Goal: Task Accomplishment & Management: Use online tool/utility

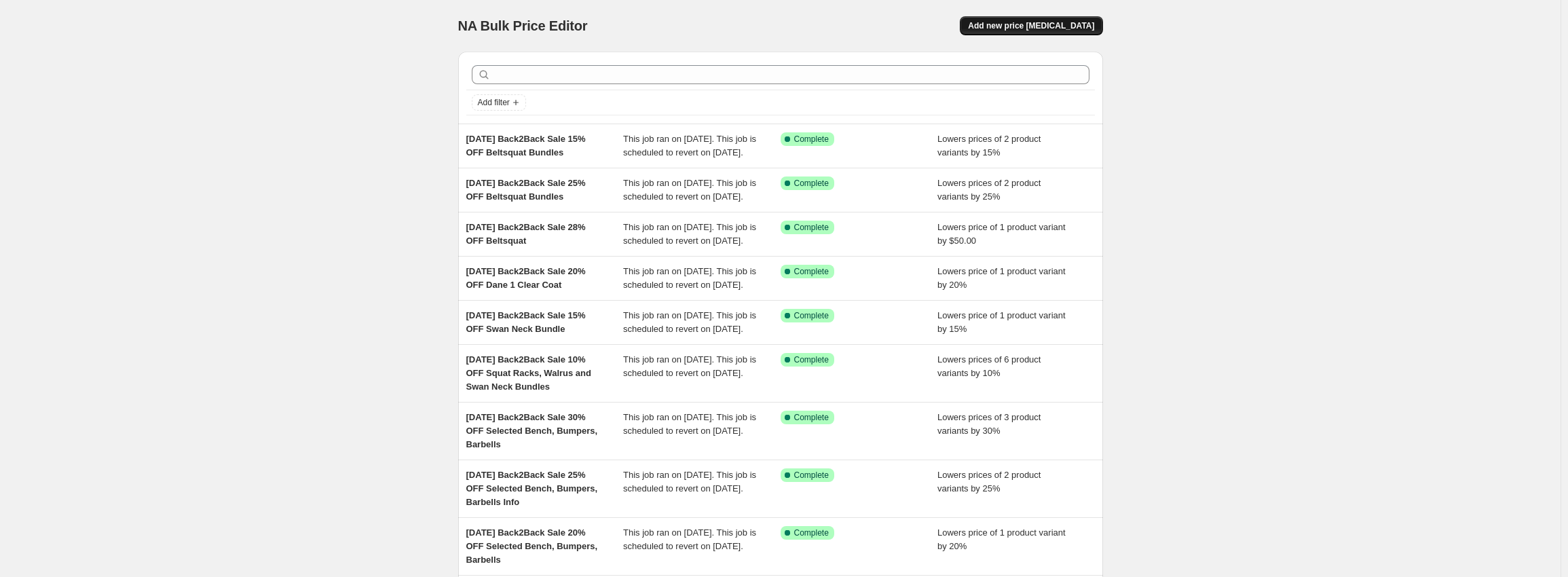
click at [1090, 18] on button "Add new price [MEDICAL_DATA]" at bounding box center [1031, 26] width 143 height 19
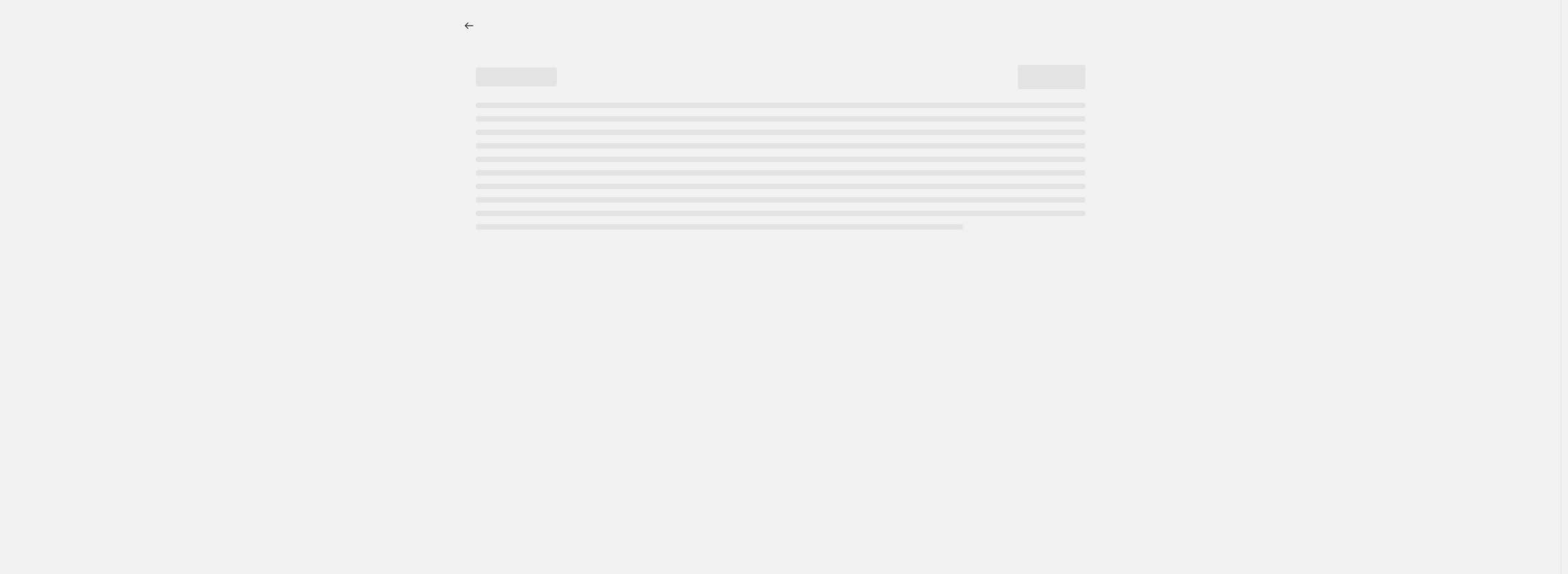
select select "percentage"
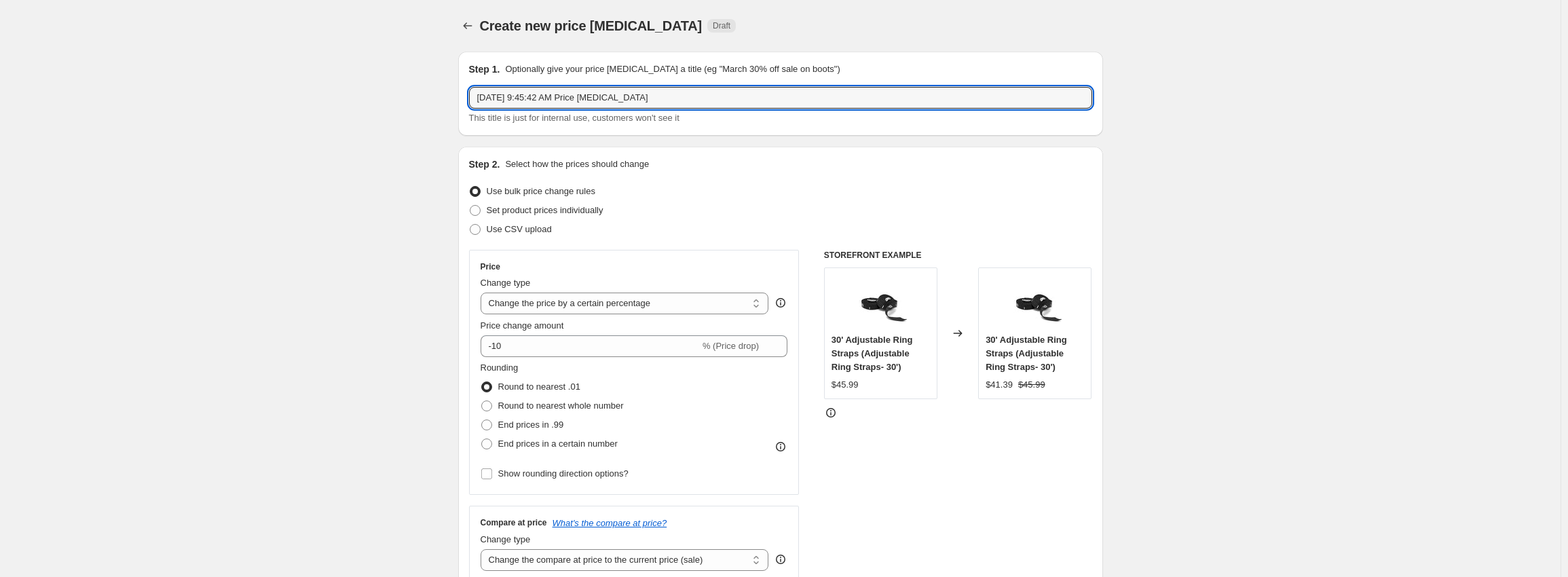
drag, startPoint x: 672, startPoint y: 96, endPoint x: 392, endPoint y: 74, distance: 280.9
type input "[DATE] Local Garage Sale 5% Selected Items"
click at [531, 346] on input "-10" at bounding box center [590, 346] width 219 height 22
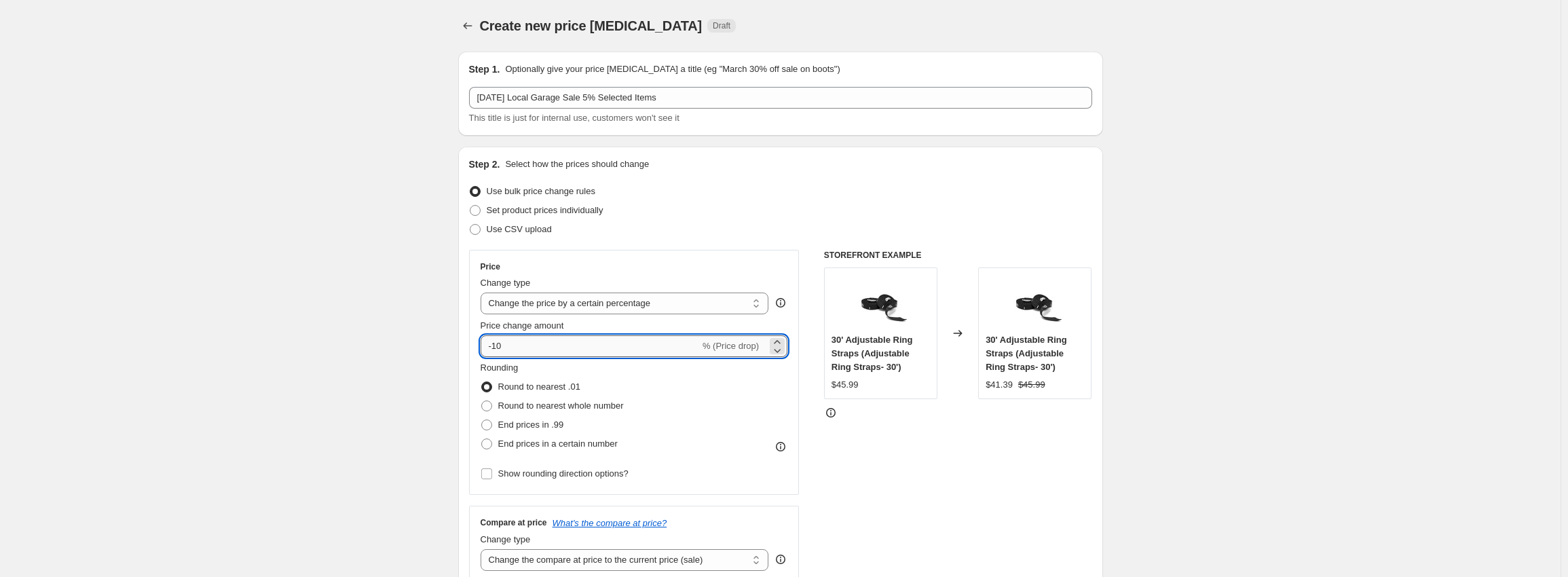
type input "-1"
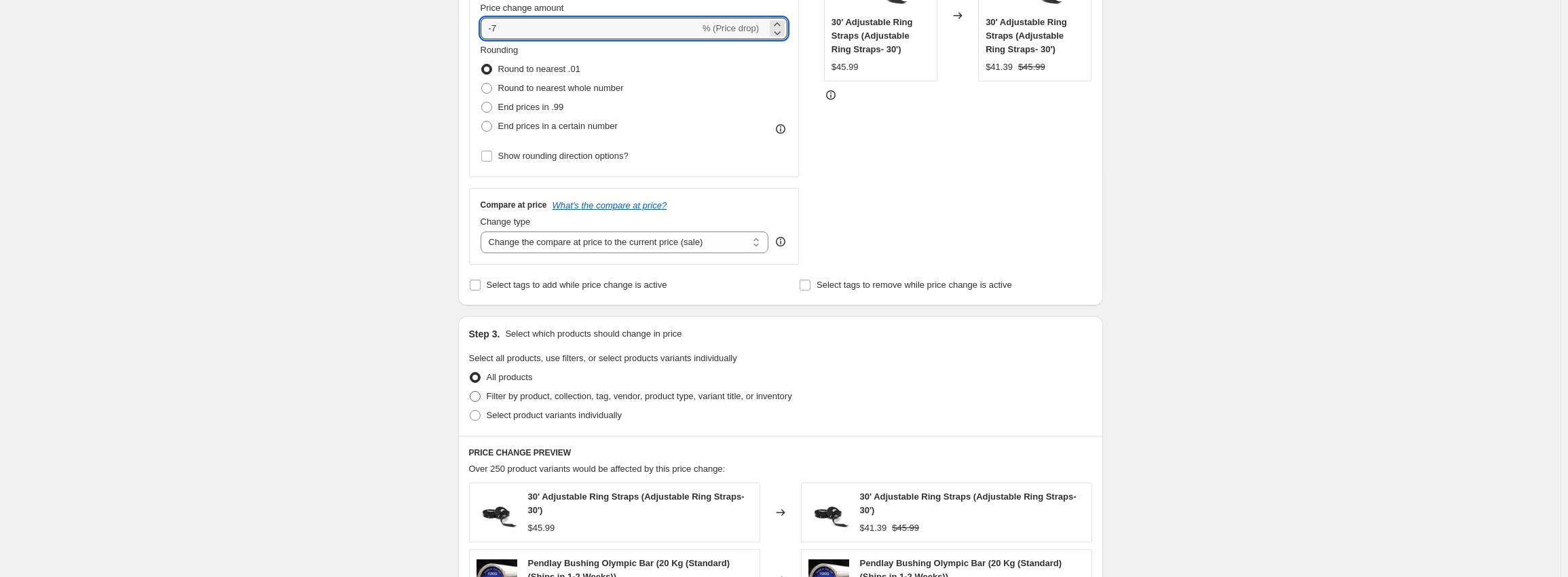
scroll to position [340, 0]
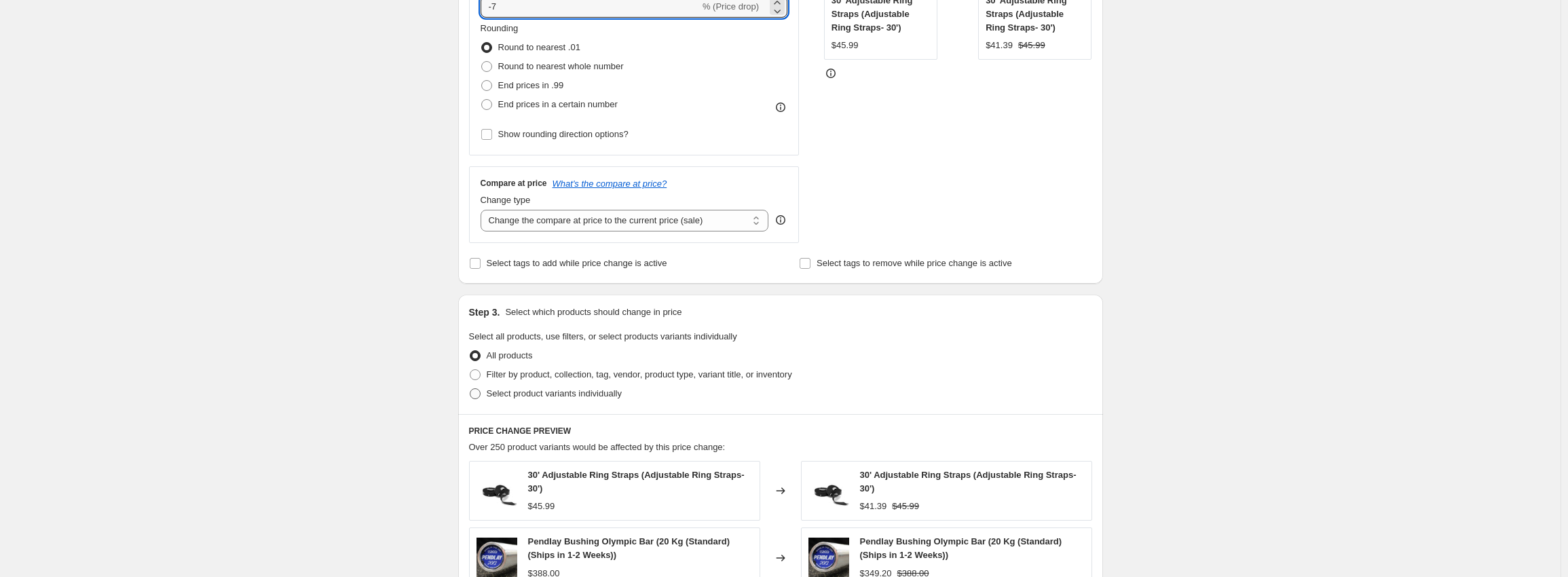
type input "-7"
click at [516, 389] on span "Select product variants individually" at bounding box center [554, 393] width 135 height 10
click at [471, 389] on input "Select product variants individually" at bounding box center [470, 389] width 1 height 1
radio input "true"
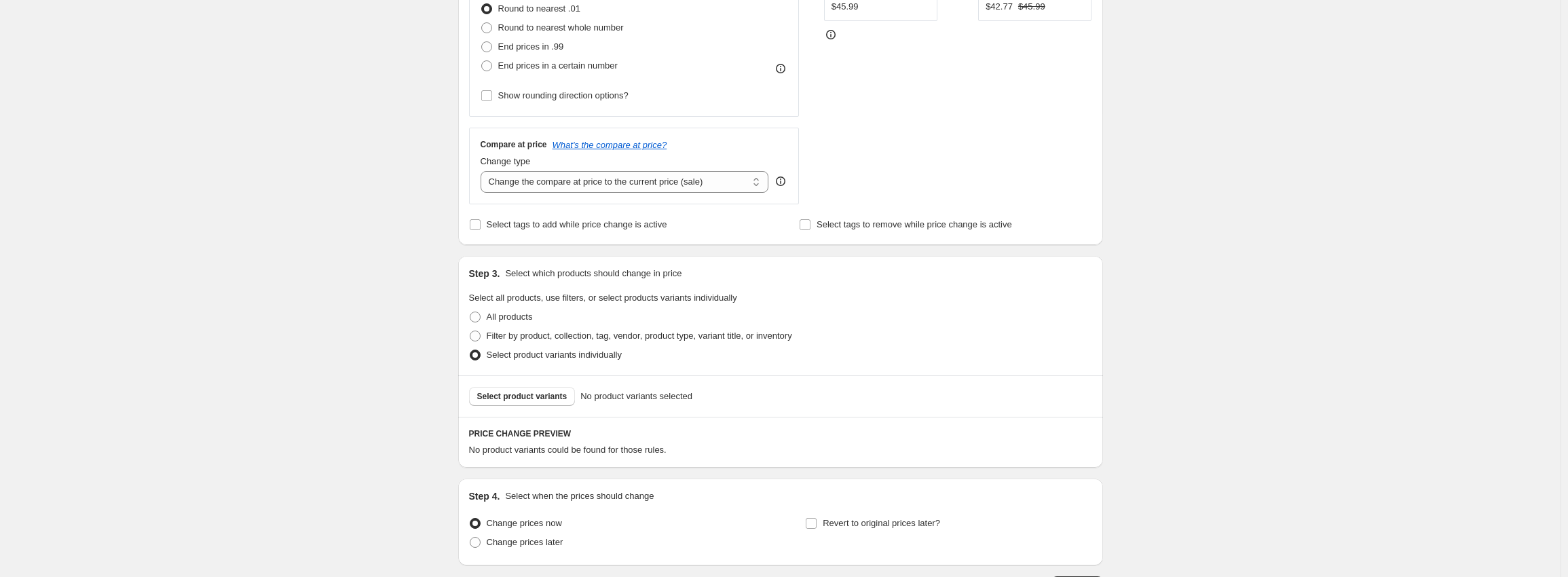
scroll to position [408, 0]
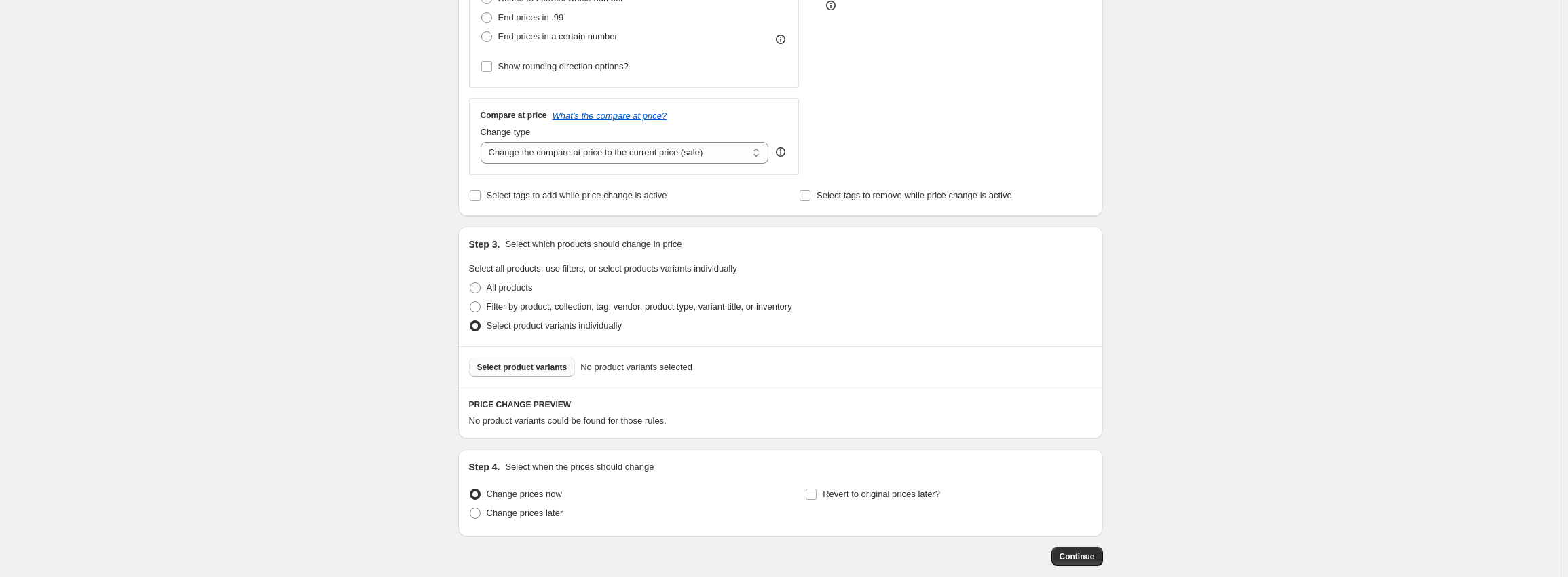
click at [533, 372] on span "Select product variants" at bounding box center [522, 367] width 90 height 10
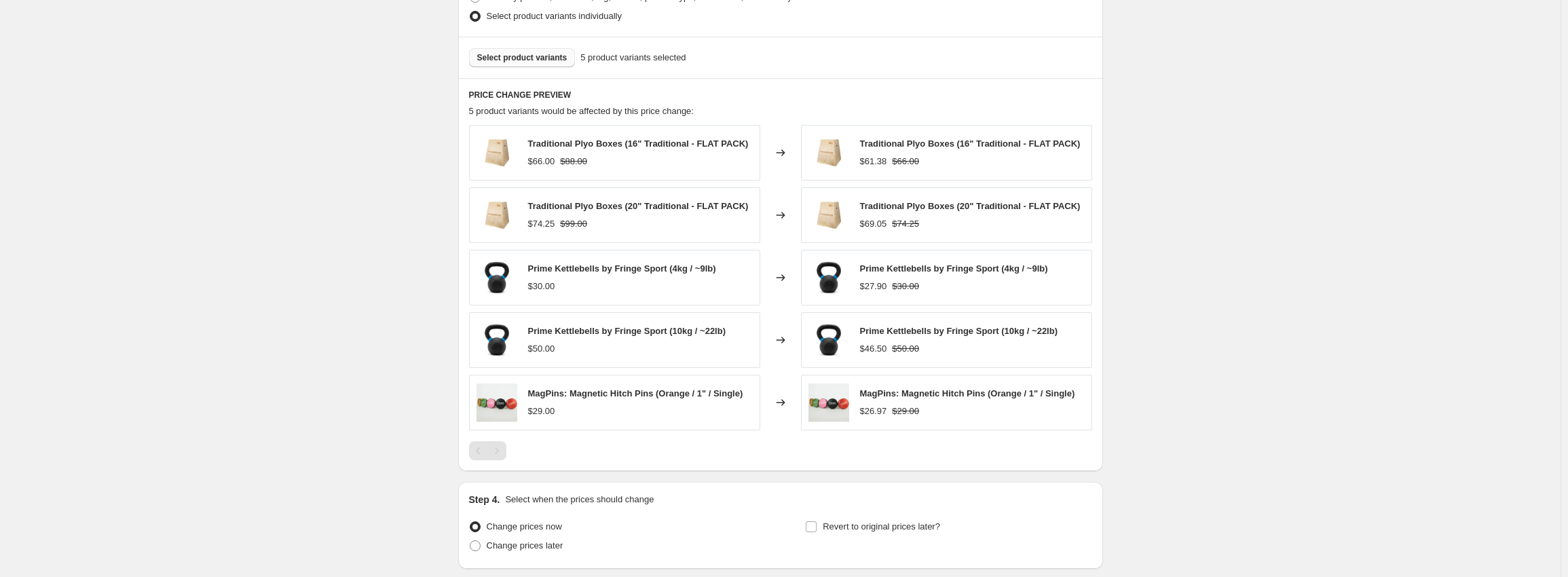
scroll to position [747, 0]
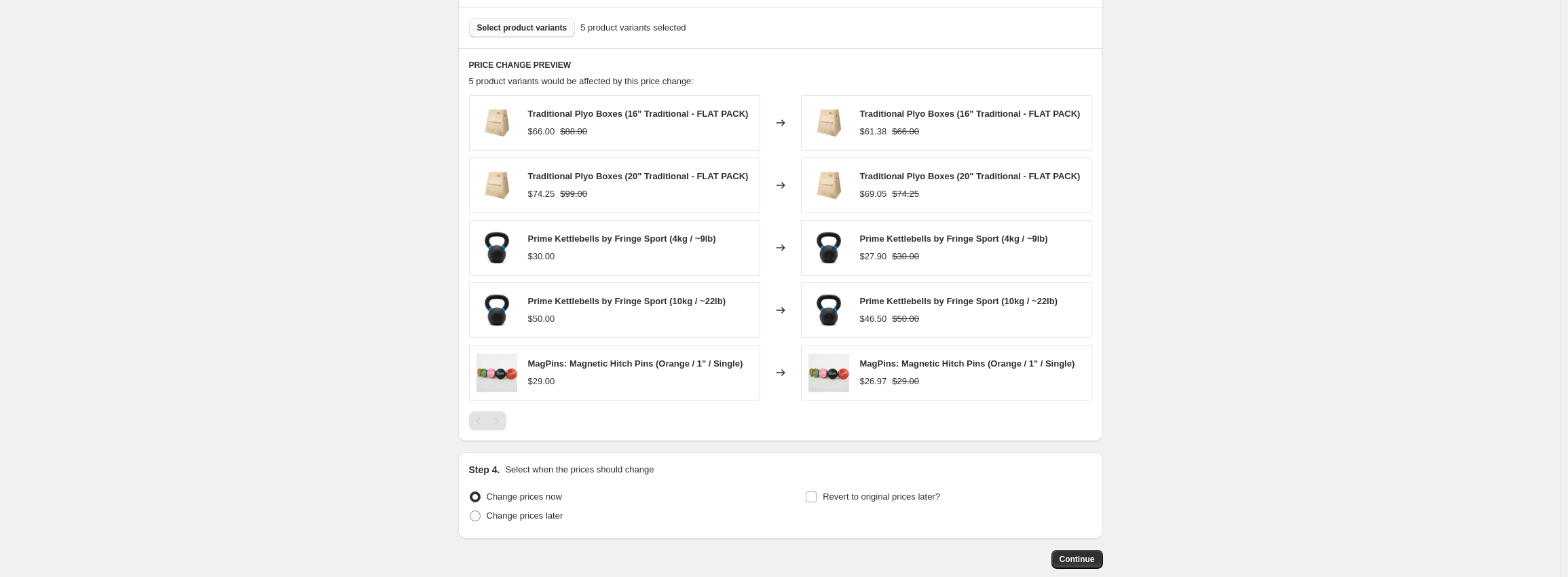
click at [543, 519] on span "Change prices later" at bounding box center [525, 516] width 77 height 10
click at [471, 512] on input "Change prices later" at bounding box center [470, 511] width 1 height 1
radio input "true"
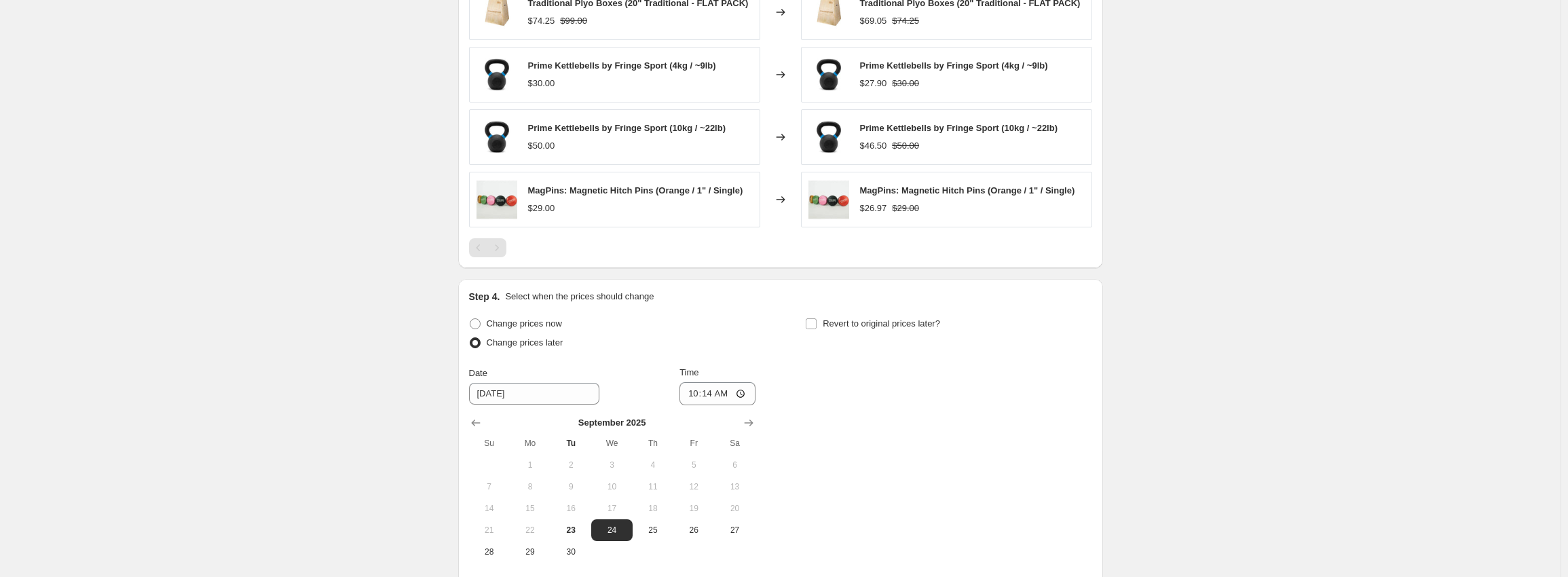
scroll to position [951, 0]
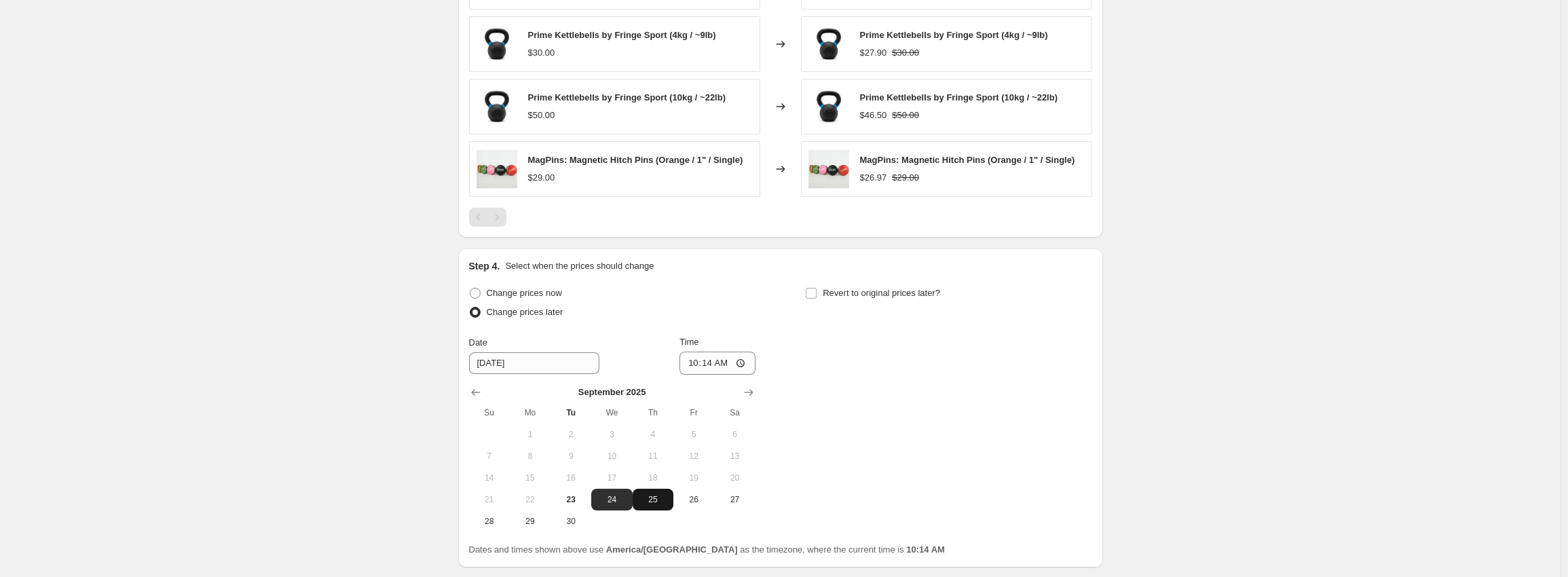
click at [658, 503] on span "25" at bounding box center [653, 499] width 30 height 10
type input "[DATE]"
click at [817, 297] on input "Revert to original prices later?" at bounding box center [810, 292] width 10 height 10
checkbox input "true"
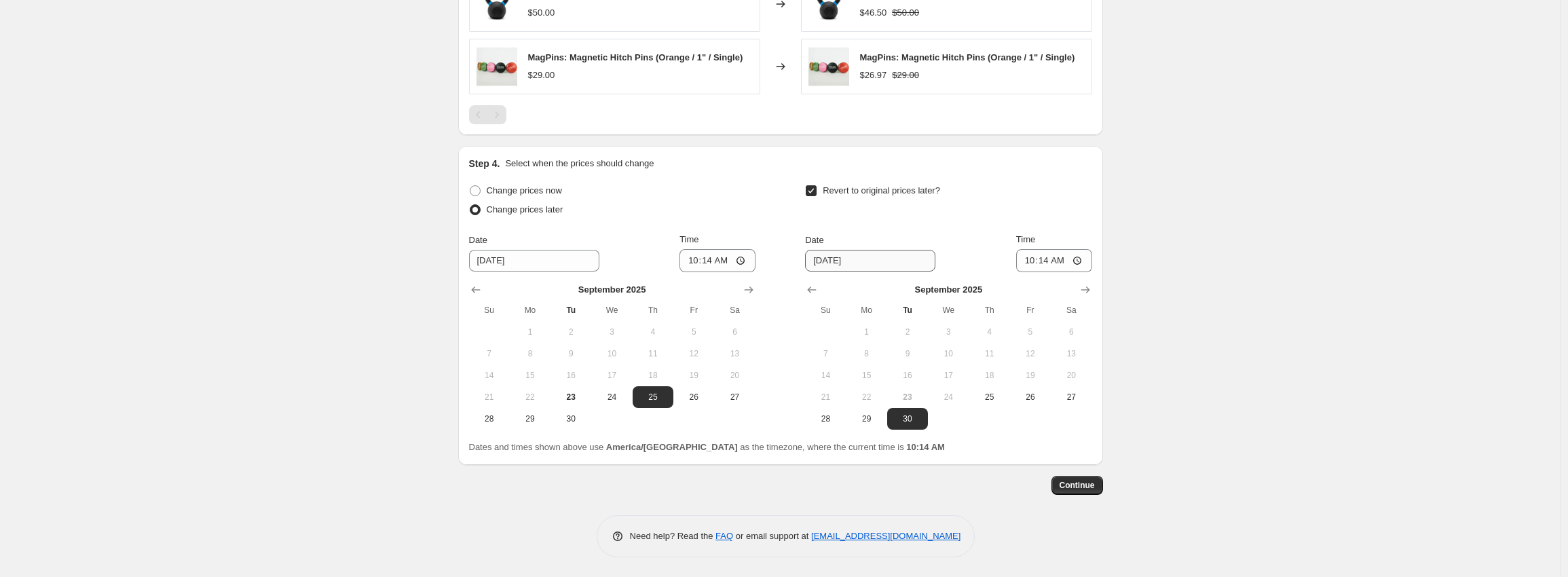
scroll to position [1055, 0]
click at [909, 415] on span "30" at bounding box center [908, 418] width 30 height 10
click at [695, 261] on input "10:14" at bounding box center [718, 260] width 76 height 23
type input "00:00"
click at [1037, 263] on input "10:14" at bounding box center [1054, 260] width 76 height 23
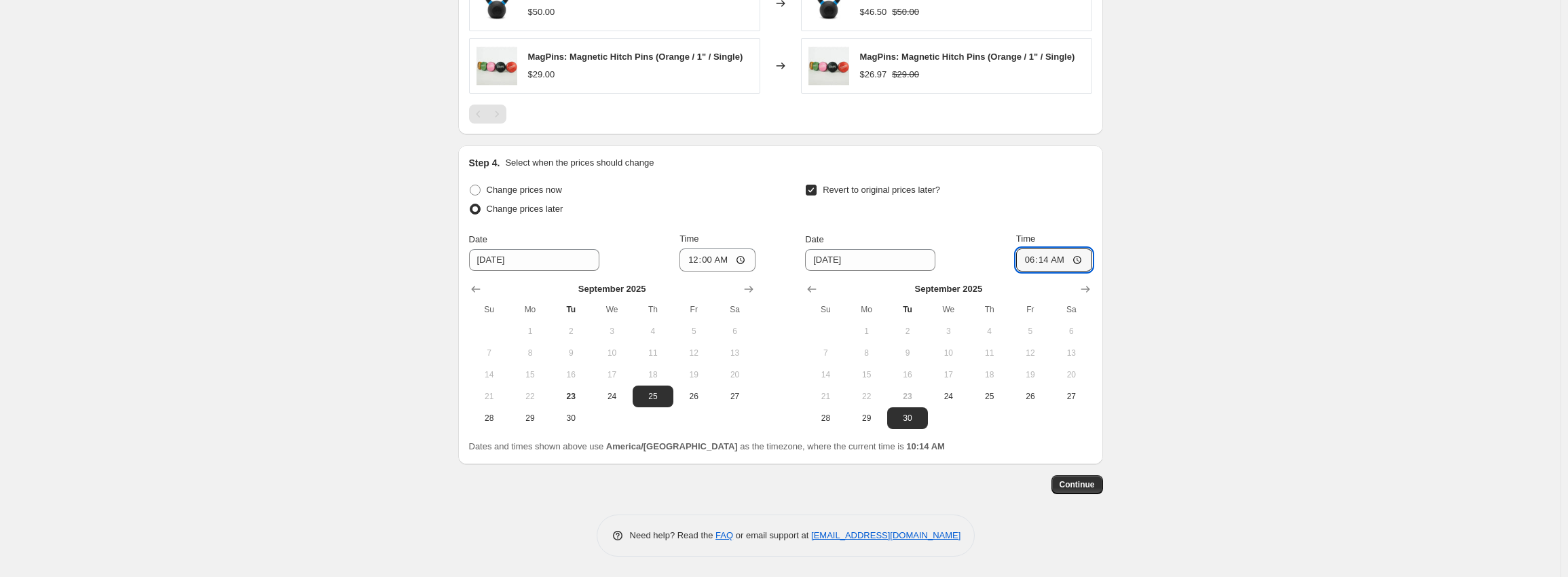
type input "06:00"
click at [1034, 265] on input "06:00" at bounding box center [1054, 260] width 76 height 23
type input "05:00"
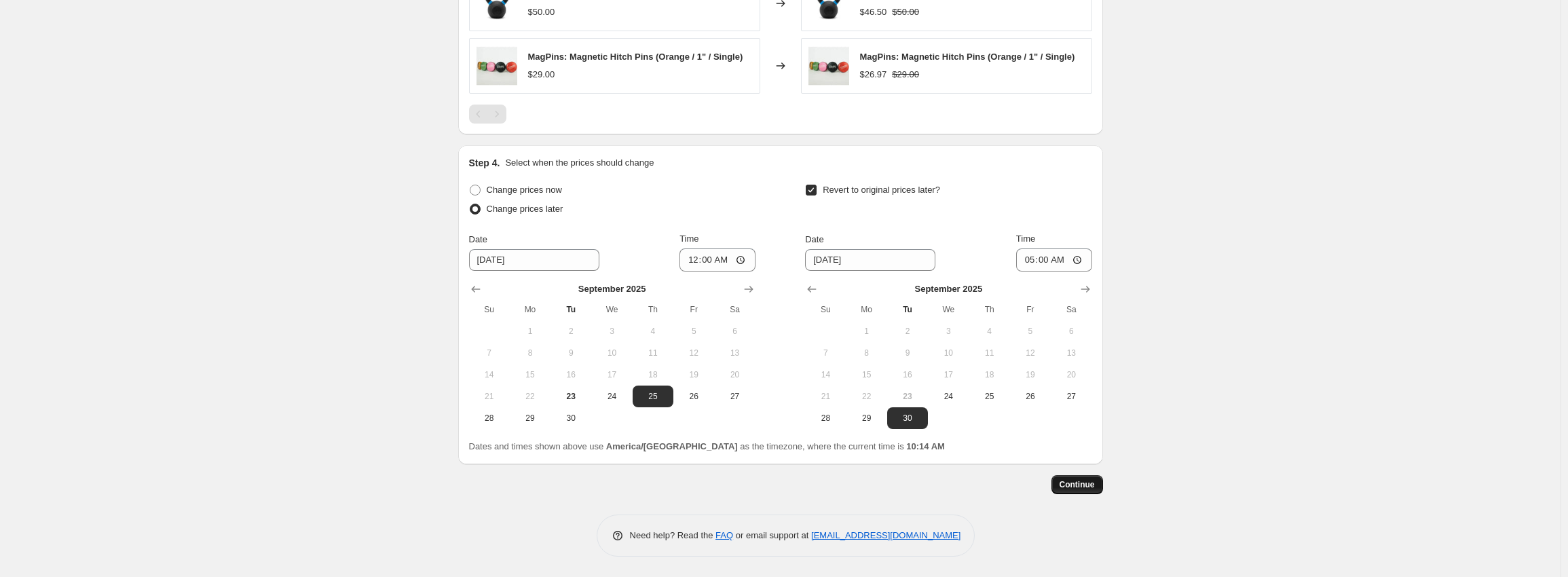
click at [1080, 484] on span "Continue" at bounding box center [1077, 484] width 35 height 10
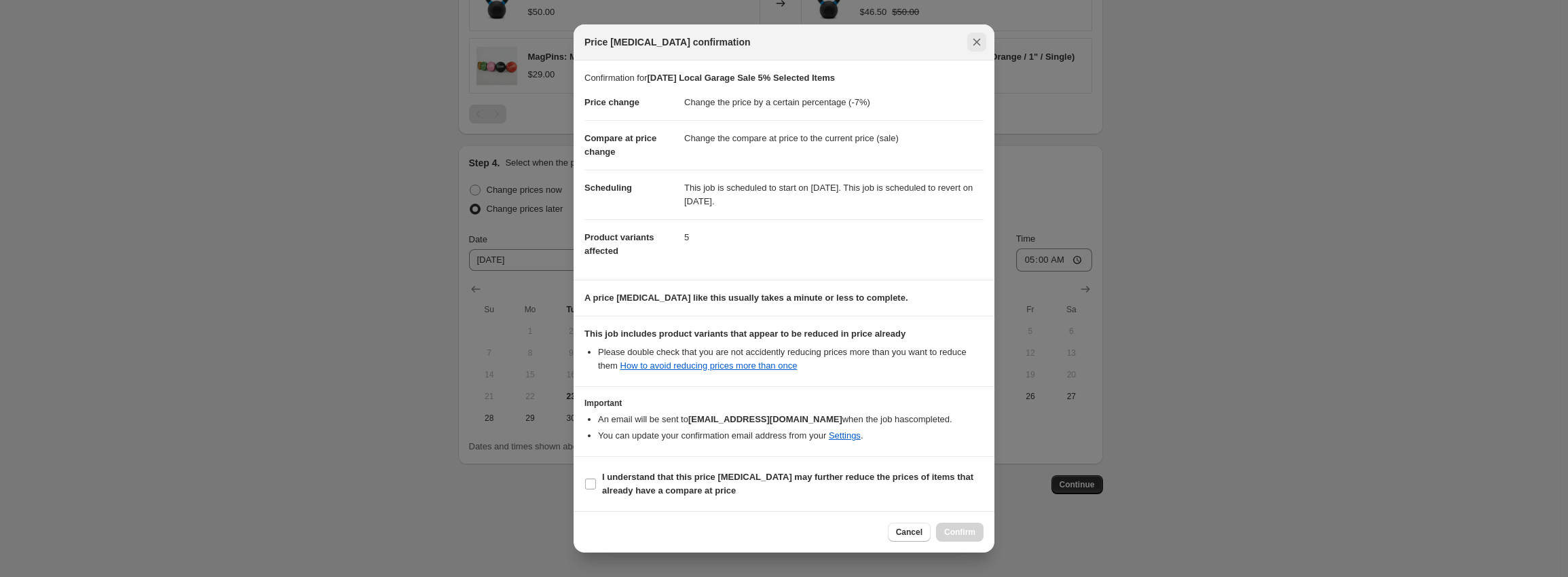
click at [973, 43] on icon "Close" at bounding box center [977, 42] width 13 height 13
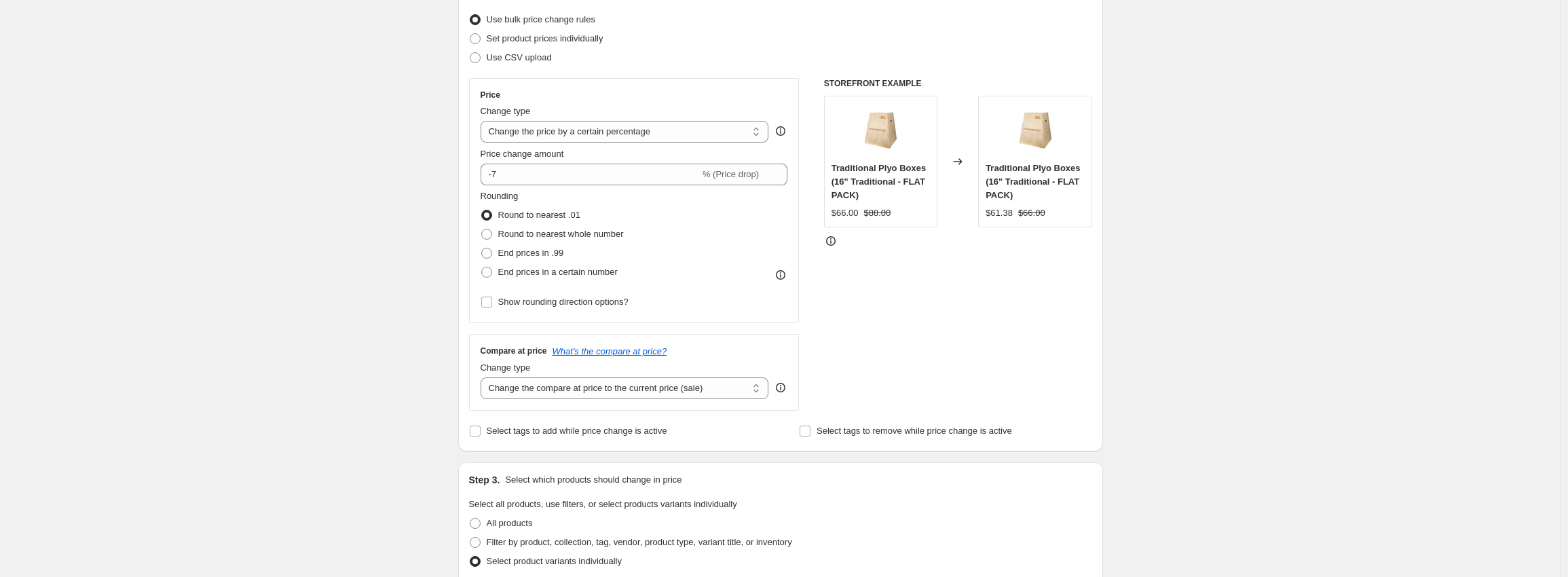
scroll to position [0, 0]
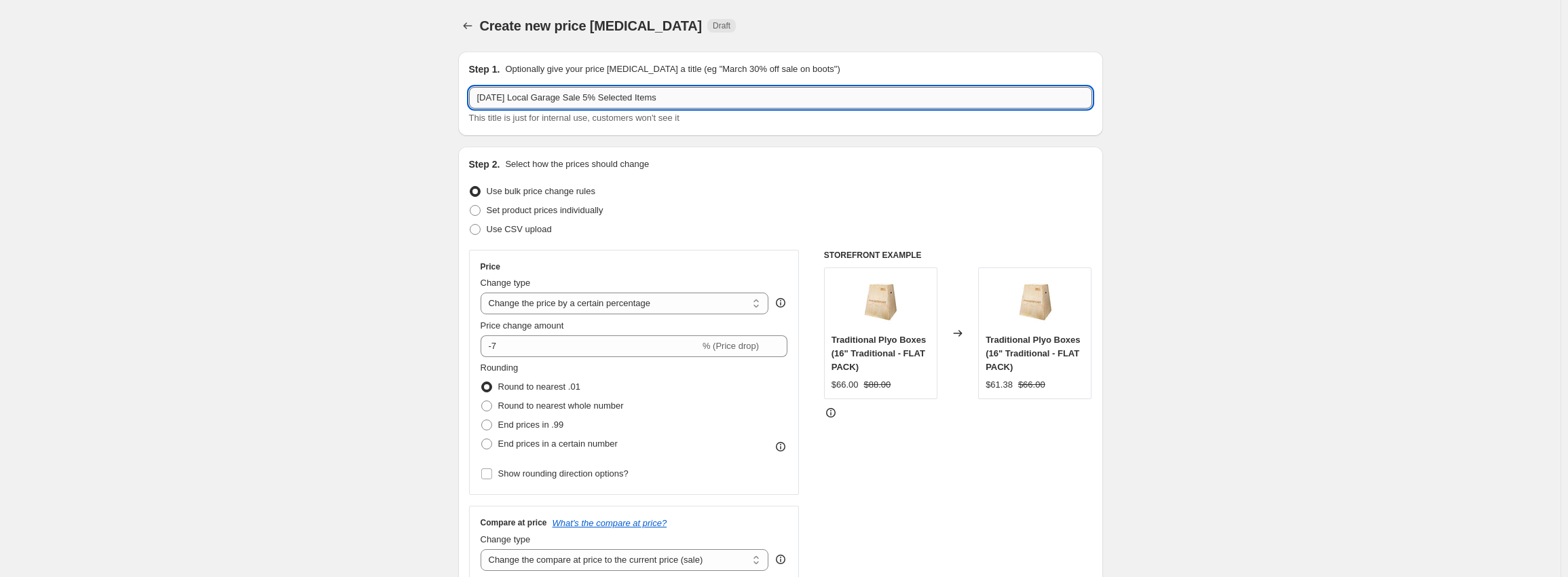
click at [550, 96] on input "[DATE] Local Garage Sale 5% Selected Items" at bounding box center [780, 97] width 623 height 22
drag, startPoint x: 553, startPoint y: 97, endPoint x: 531, endPoint y: 97, distance: 22.0
click at [531, 97] on input "[DATE] Local Garage Sale 5% Selected Items" at bounding box center [780, 97] width 623 height 22
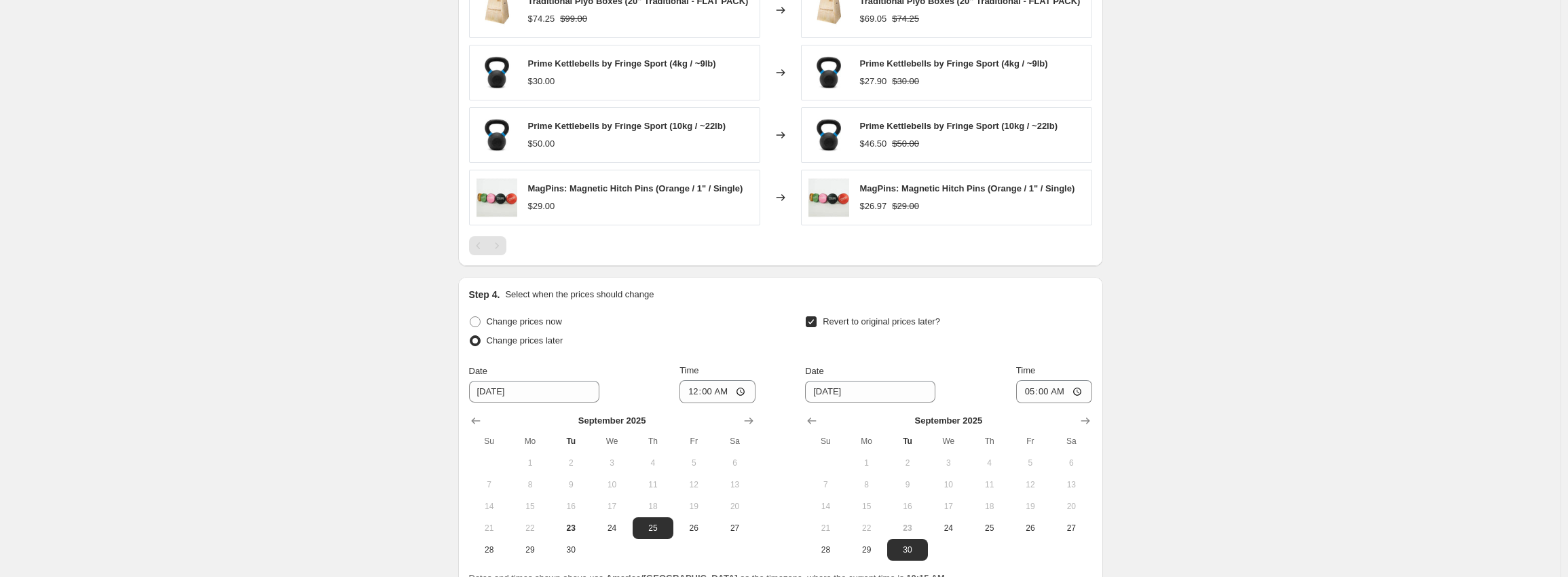
scroll to position [1055, 0]
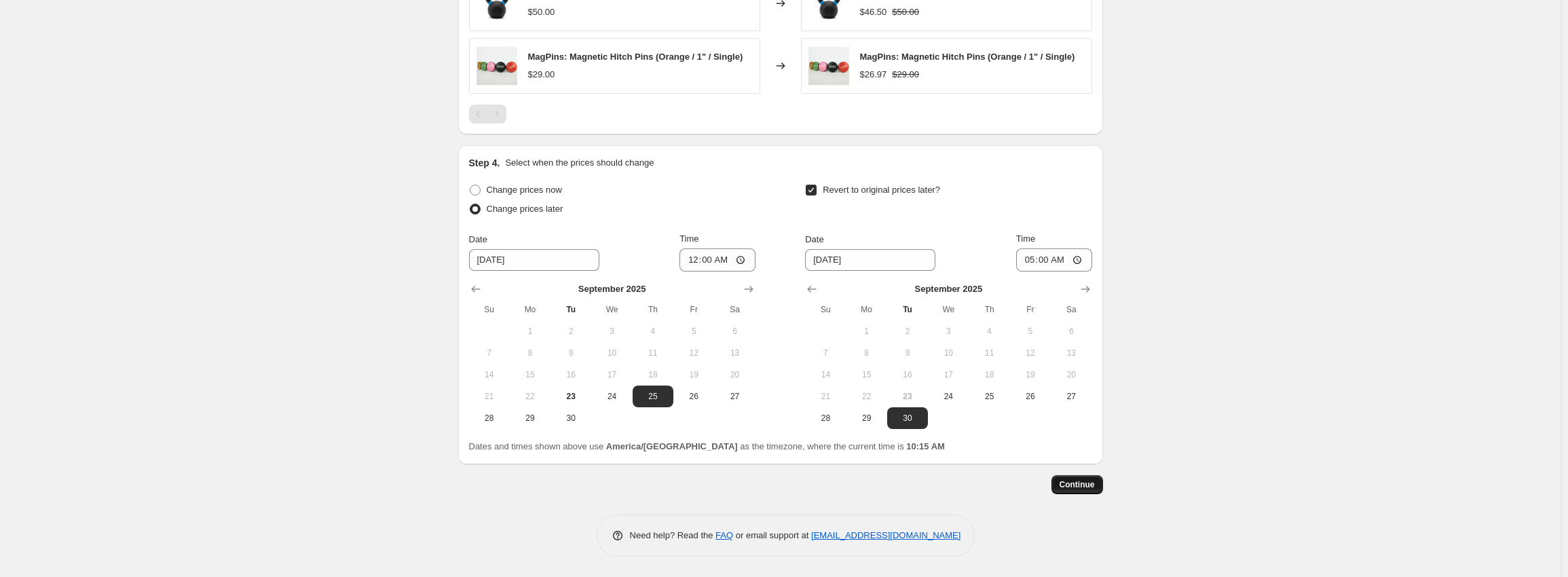
type input "[DATE] Online Garage Sale 5% Selected Items"
click at [1084, 482] on span "Continue" at bounding box center [1077, 484] width 35 height 10
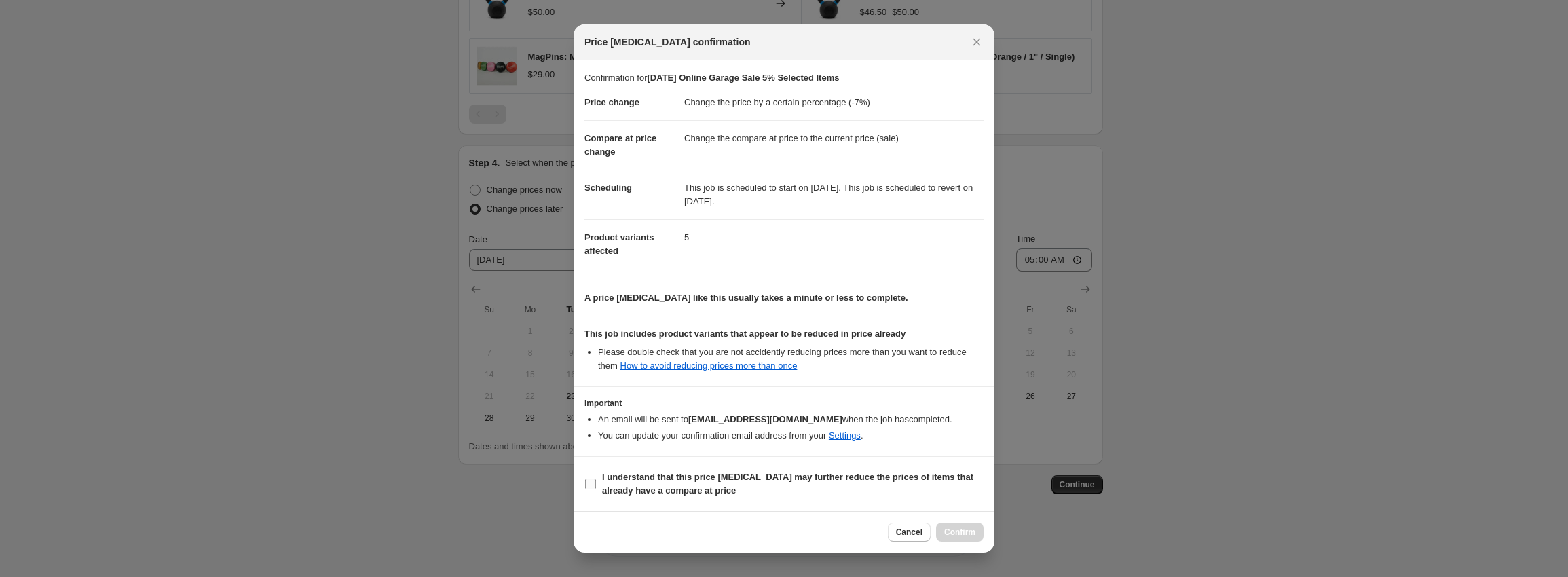
click at [644, 481] on b "I understand that this price [MEDICAL_DATA] may further reduce the prices of it…" at bounding box center [788, 483] width 372 height 24
click at [596, 481] on input "I understand that this price [MEDICAL_DATA] may further reduce the prices of it…" at bounding box center [590, 483] width 10 height 10
checkbox input "true"
click at [967, 529] on span "Confirm" at bounding box center [960, 532] width 31 height 10
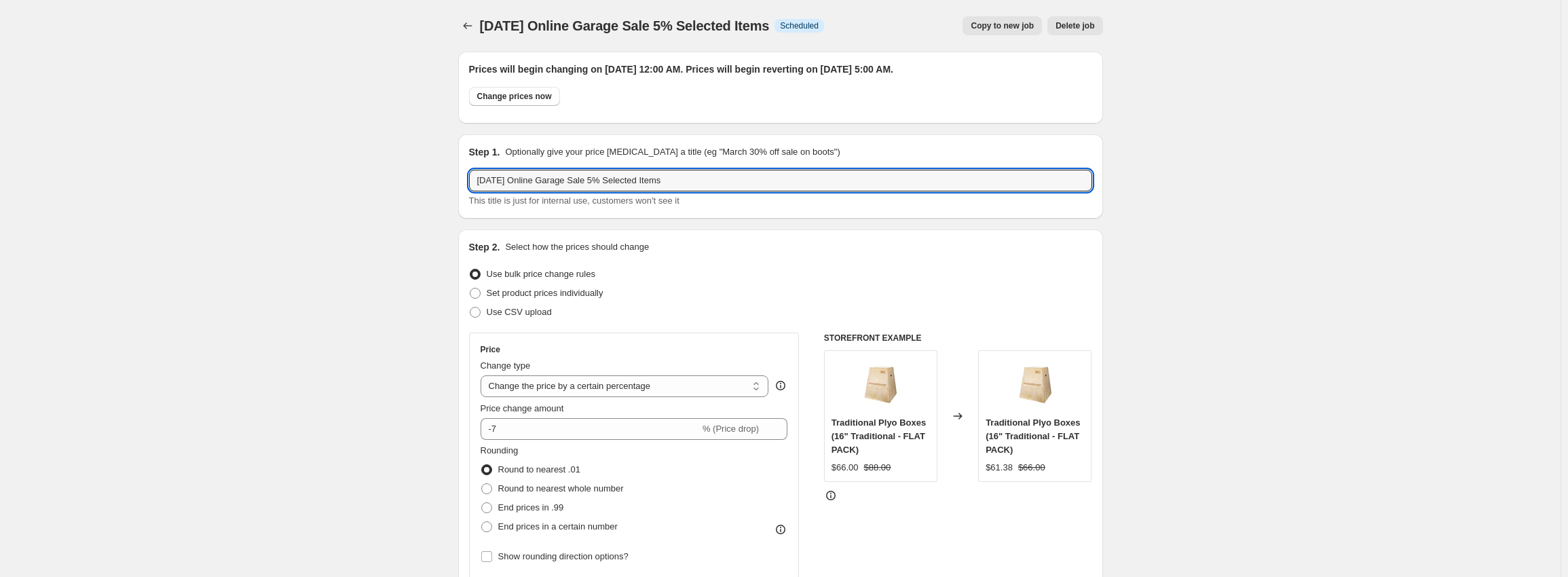
drag, startPoint x: 704, startPoint y: 183, endPoint x: 395, endPoint y: 173, distance: 309.2
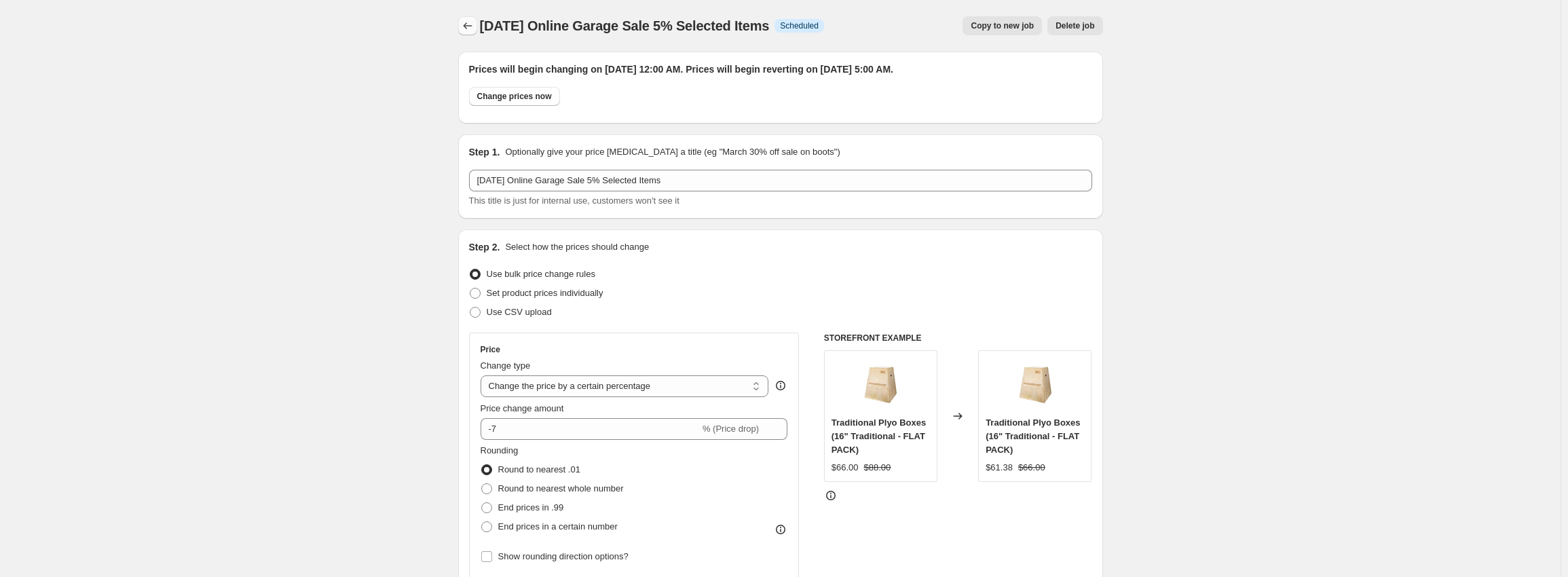
click at [478, 22] on button "Price change jobs" at bounding box center [468, 26] width 19 height 19
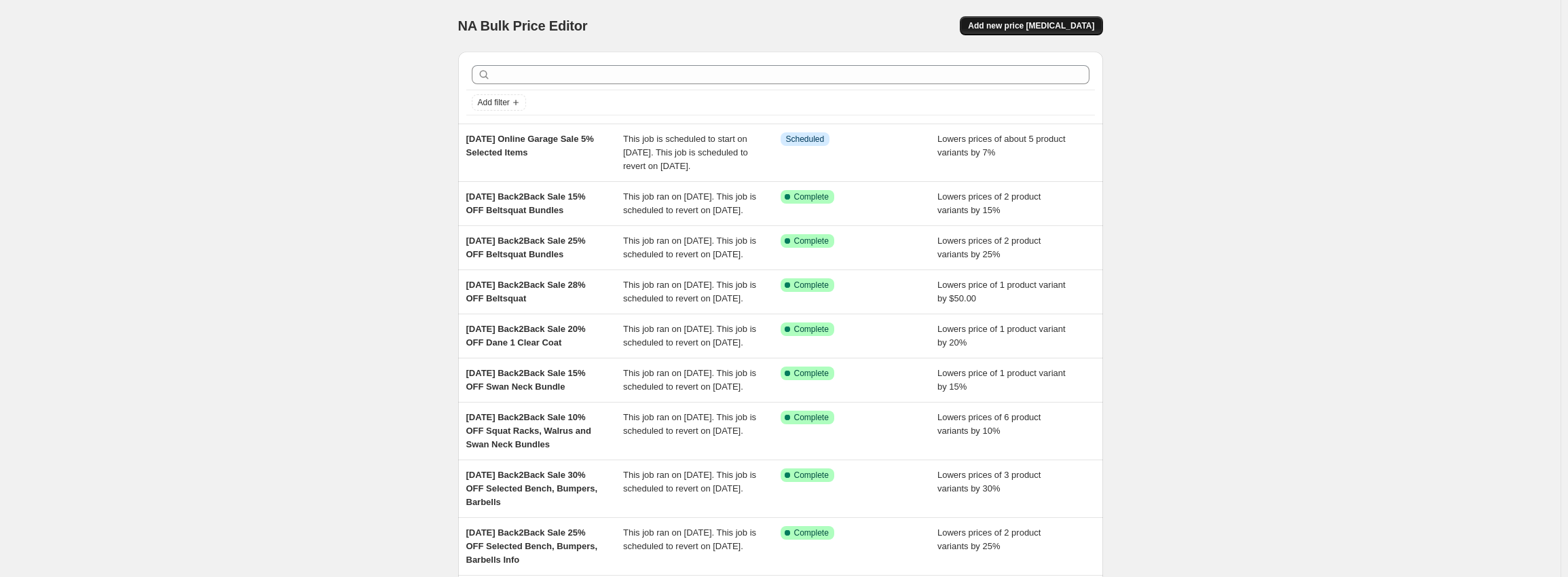
click at [1054, 23] on span "Add new price [MEDICAL_DATA]" at bounding box center [1032, 26] width 127 height 10
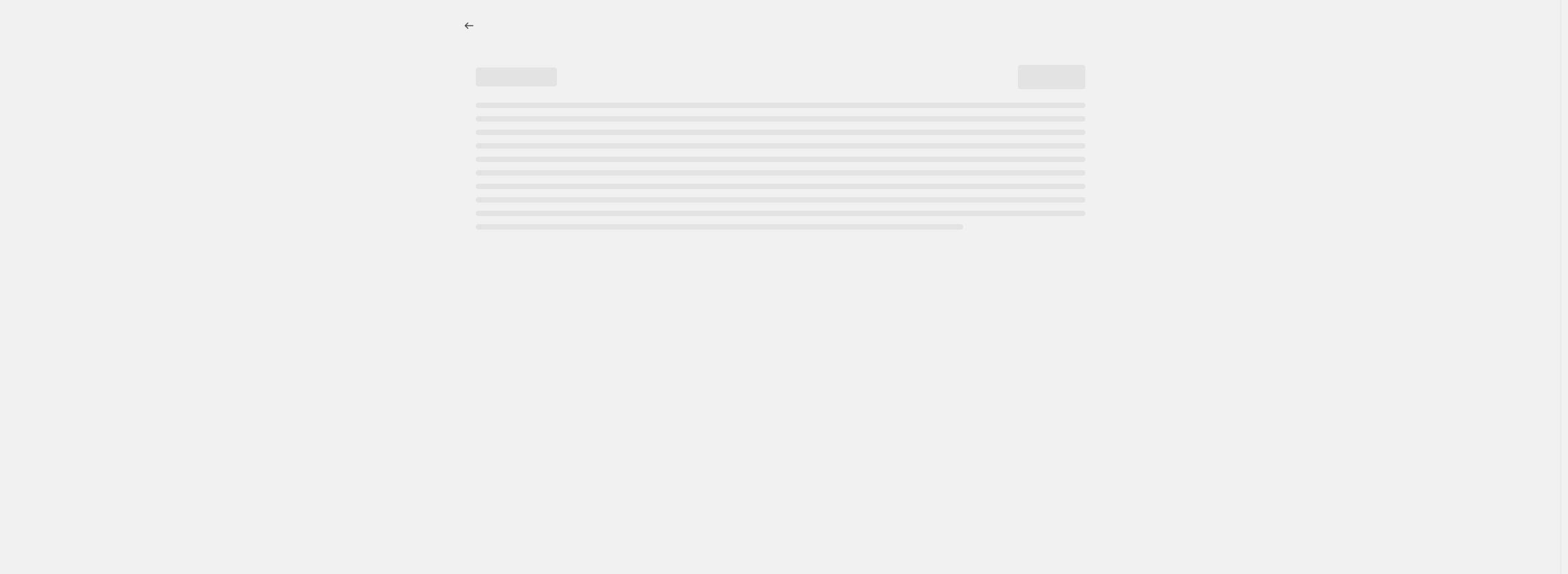
select select "percentage"
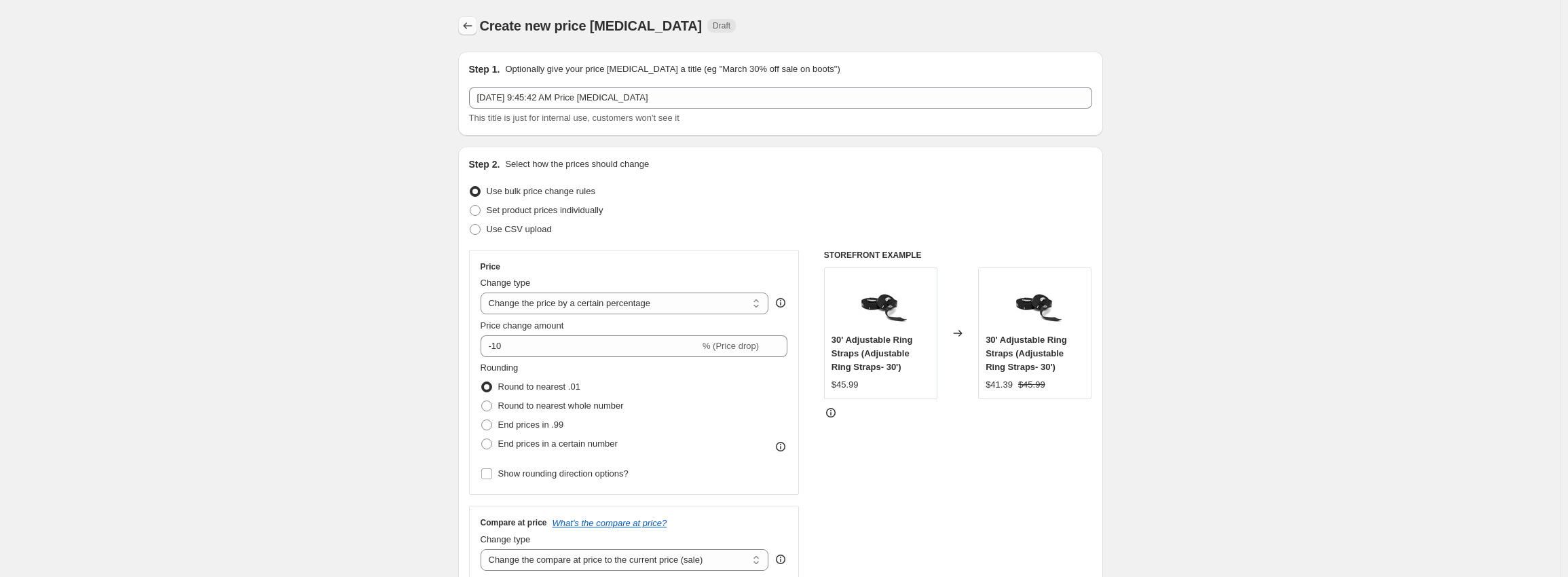
click at [475, 26] on icon "Price change jobs" at bounding box center [467, 26] width 13 height 13
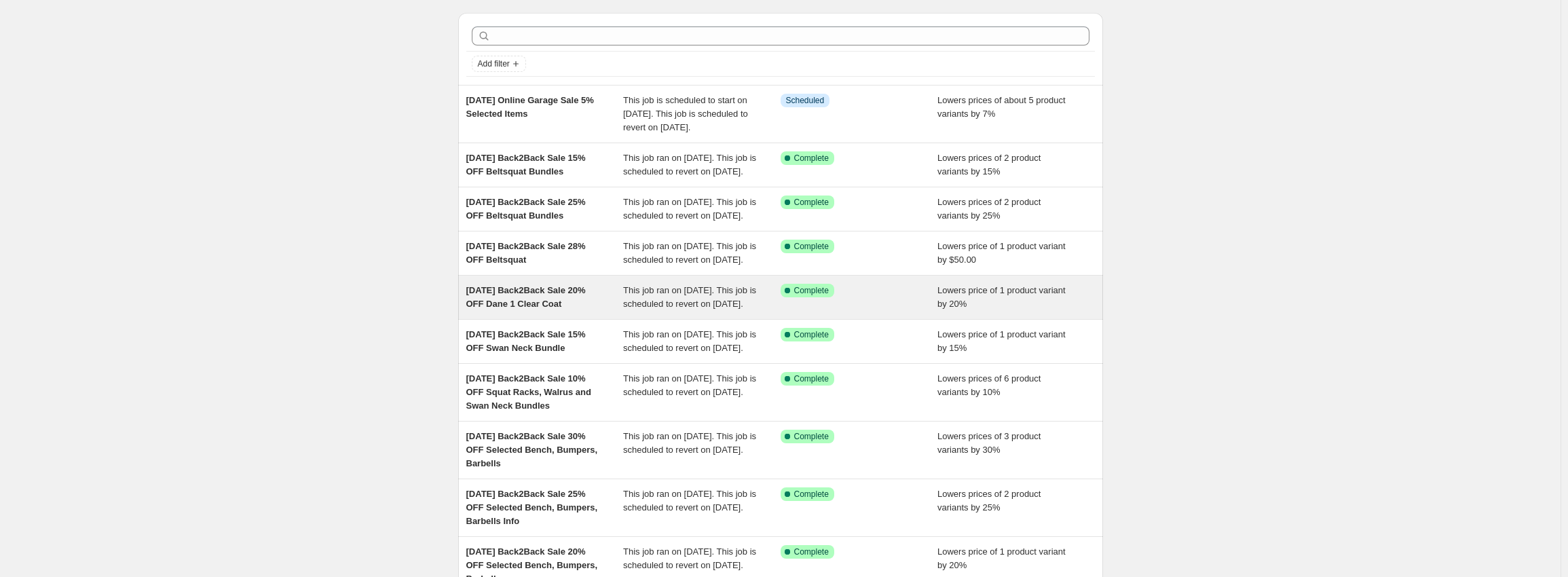
scroll to position [68, 0]
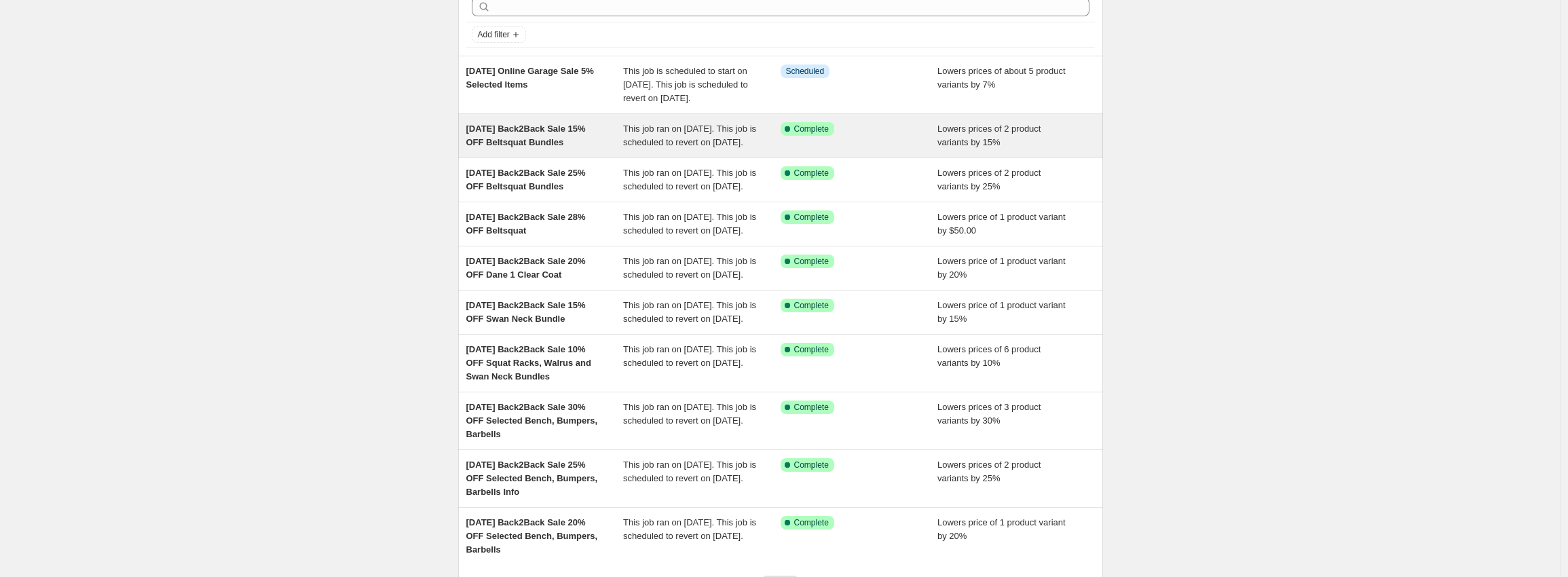
click at [577, 148] on span "[DATE] Back2Back Sale 15% OFF Beltsquat Bundles" at bounding box center [526, 135] width 119 height 24
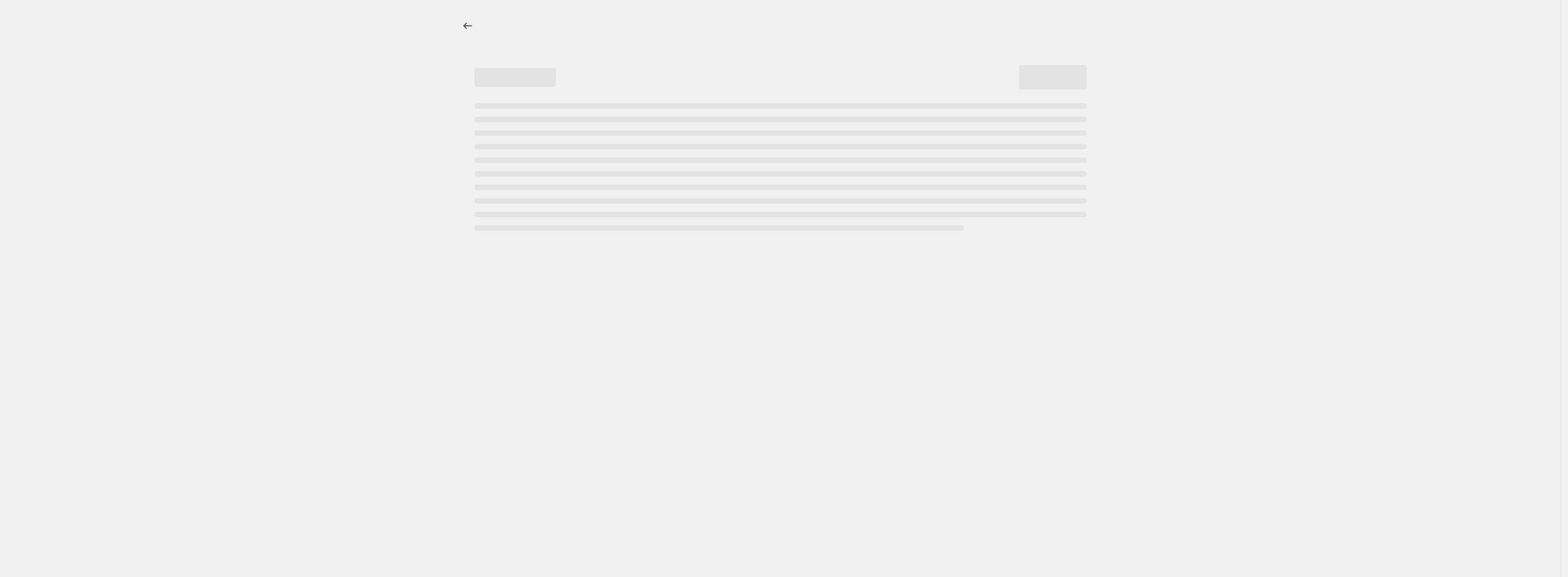
select select "percentage"
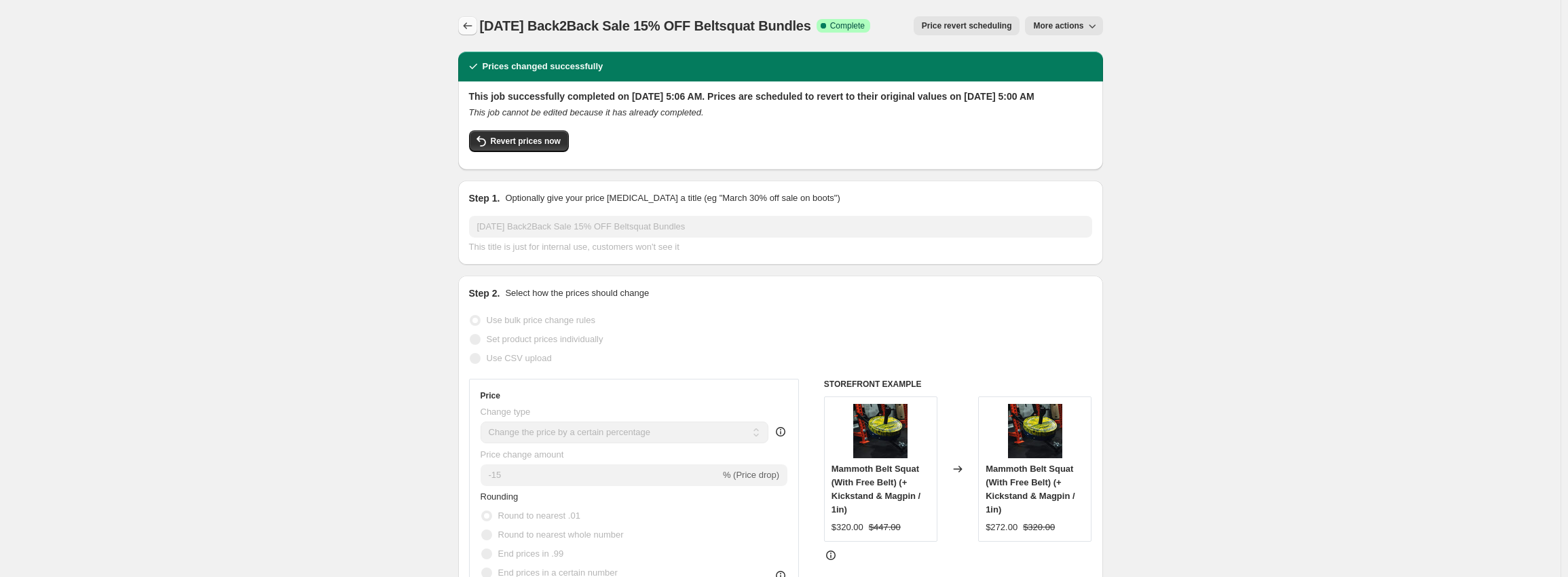
click at [465, 20] on icon "Price change jobs" at bounding box center [467, 26] width 13 height 13
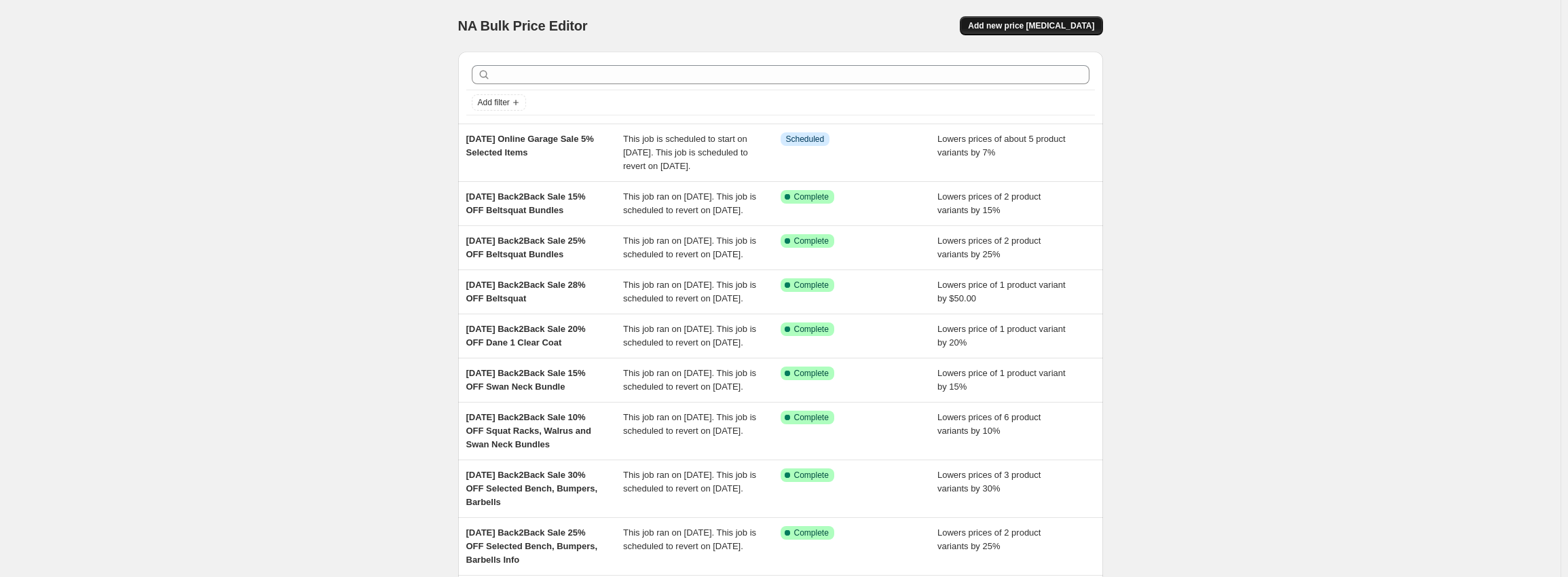
click at [1055, 21] on span "Add new price [MEDICAL_DATA]" at bounding box center [1032, 26] width 127 height 10
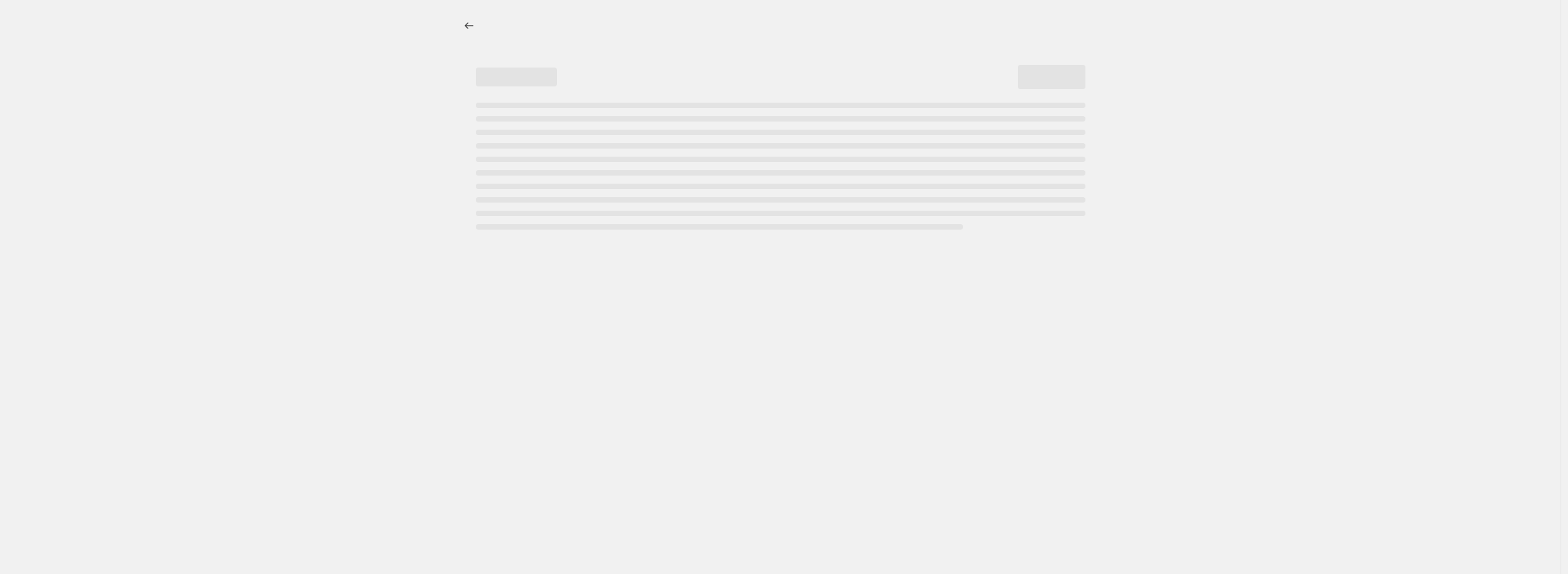
select select "percentage"
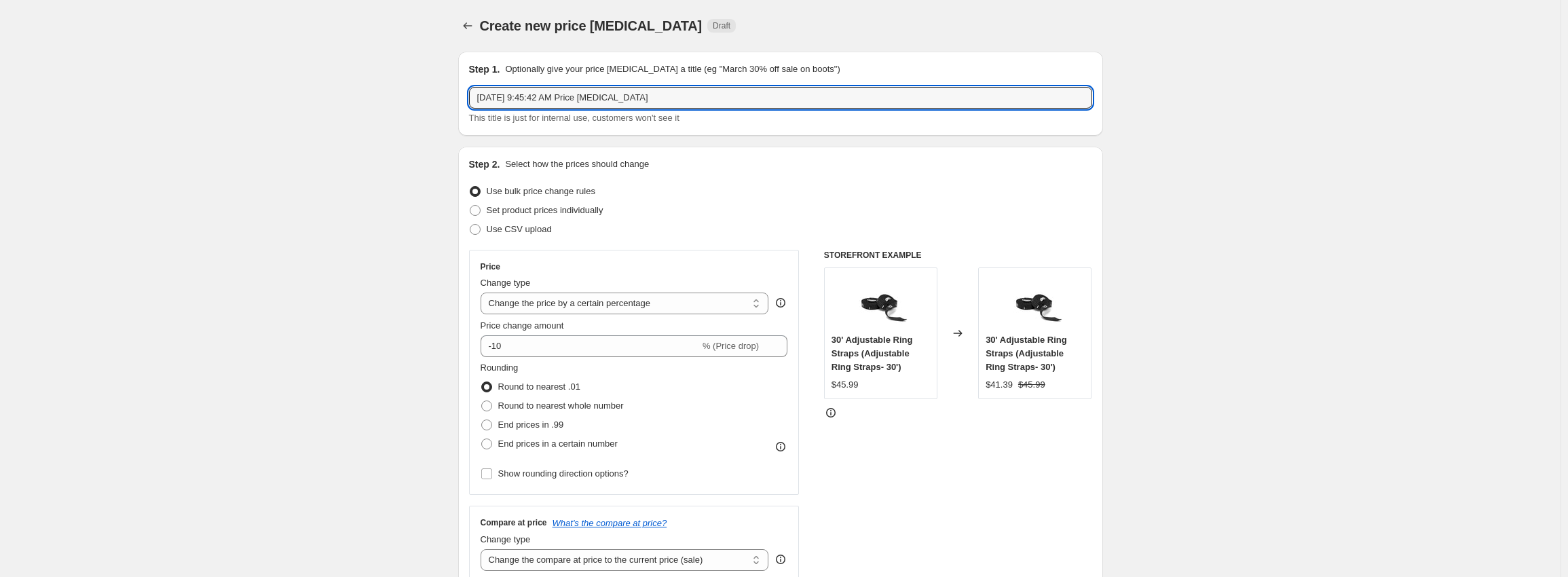
drag, startPoint x: 680, startPoint y: 94, endPoint x: 343, endPoint y: 85, distance: 337.1
paste input "Online Garage Sale 5% Selected Items"
click at [613, 97] on input "[DATE] Online Garage Sale 5% Selected Items" at bounding box center [780, 97] width 623 height 22
type input "[DATE] Online Garage Sale 10% Selected Items"
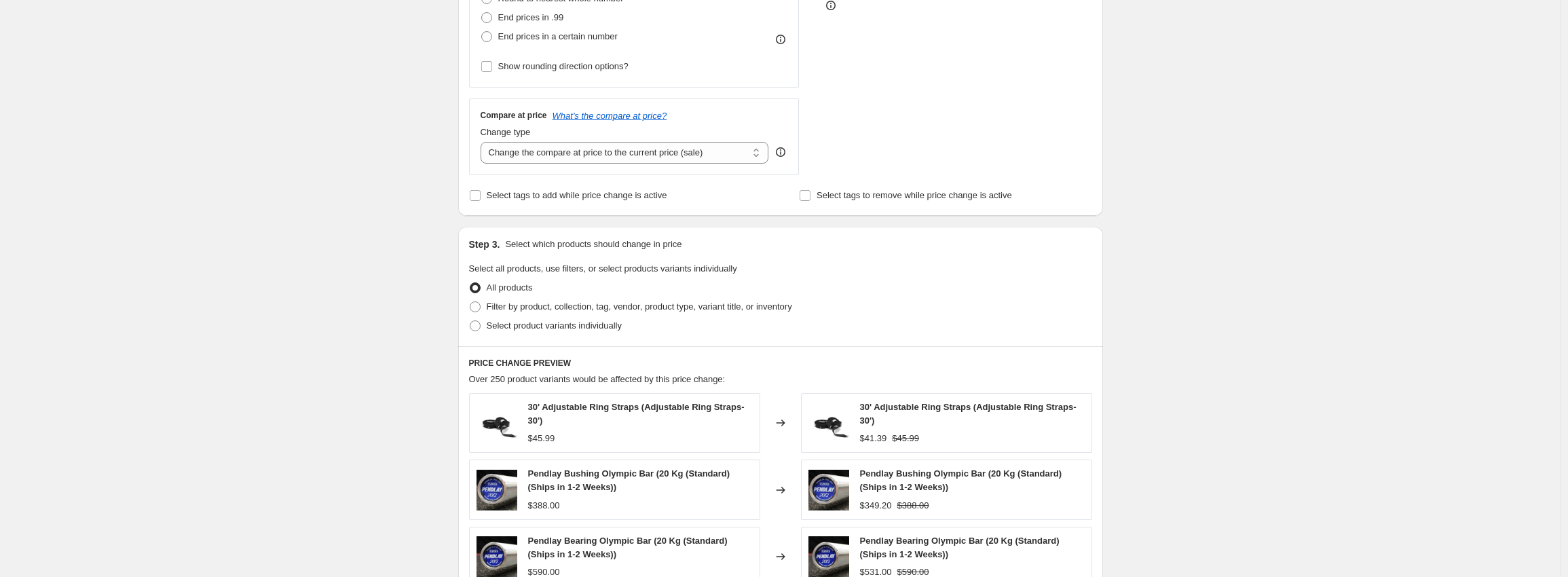
scroll to position [340, 0]
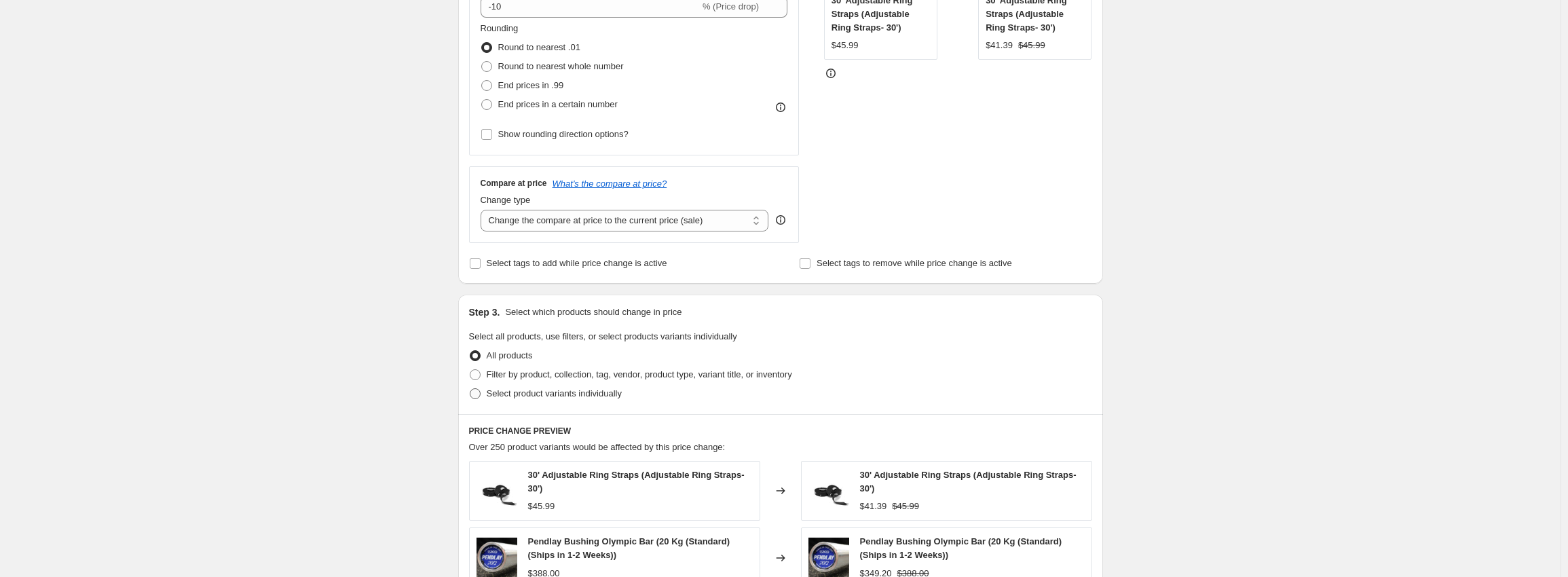
click at [514, 389] on span "Select product variants individually" at bounding box center [554, 393] width 135 height 10
click at [471, 389] on input "Select product variants individually" at bounding box center [470, 389] width 1 height 1
radio input "true"
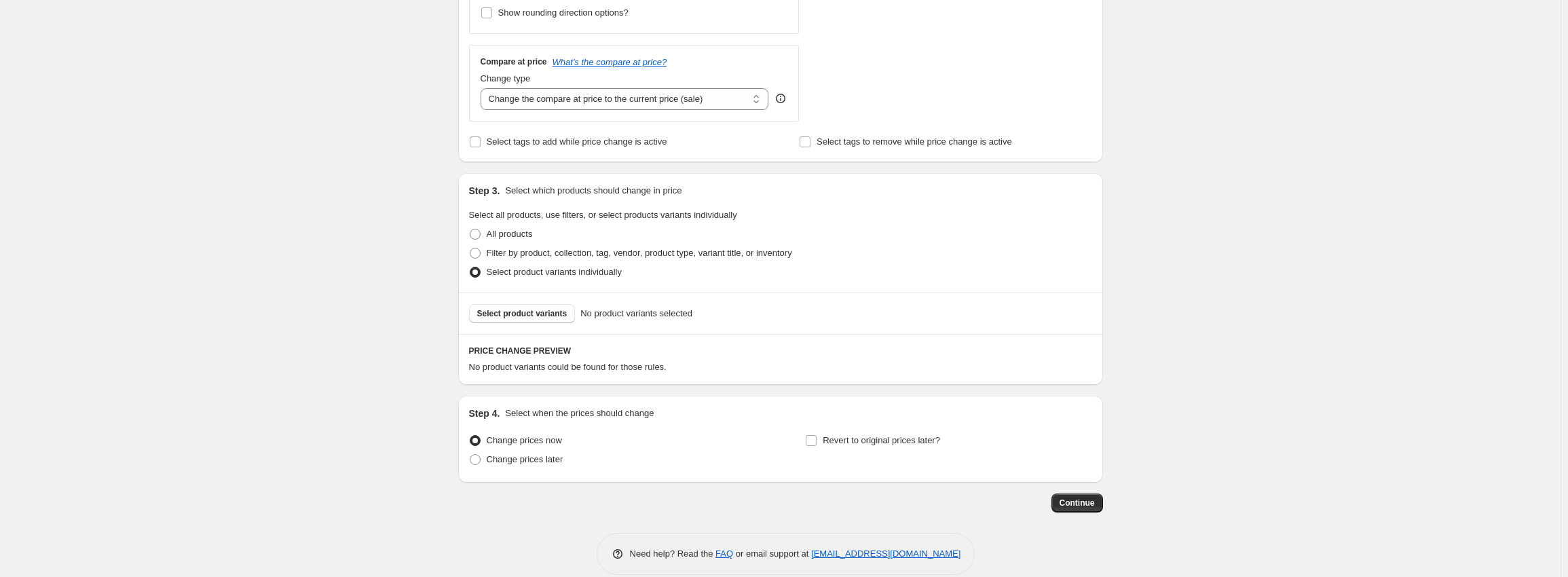
scroll to position [481, 0]
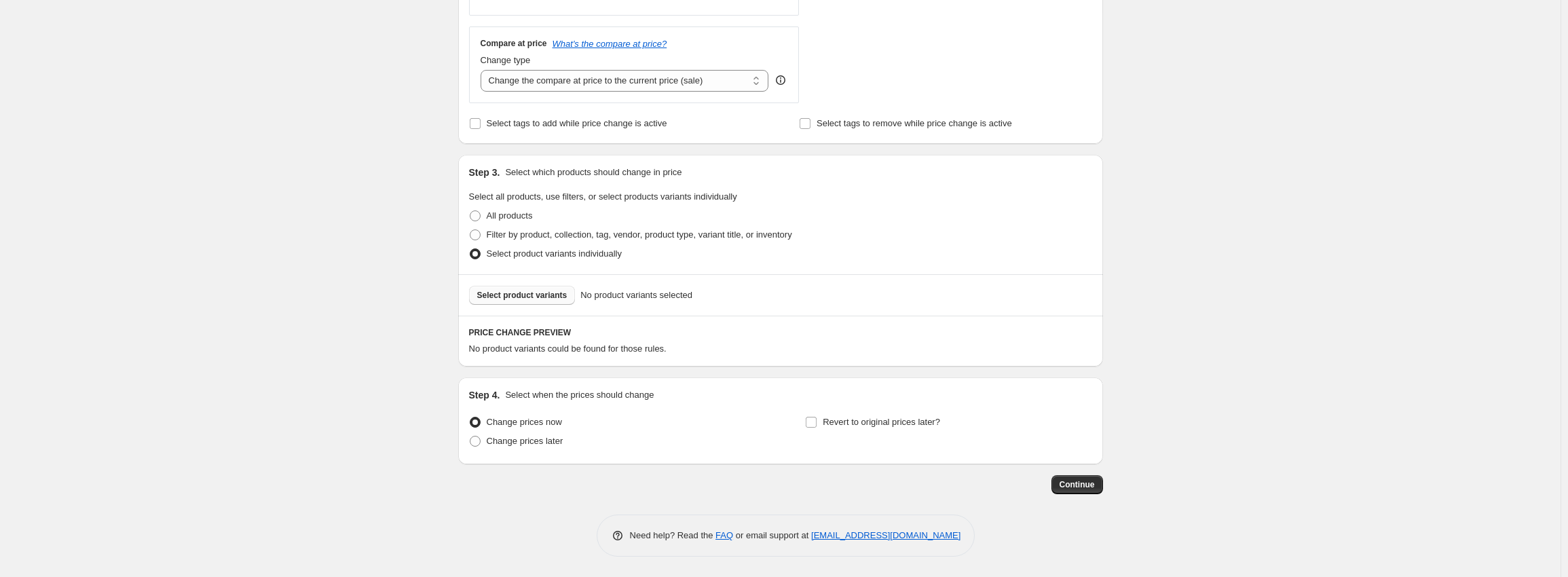
click at [526, 297] on span "Select product variants" at bounding box center [522, 295] width 90 height 10
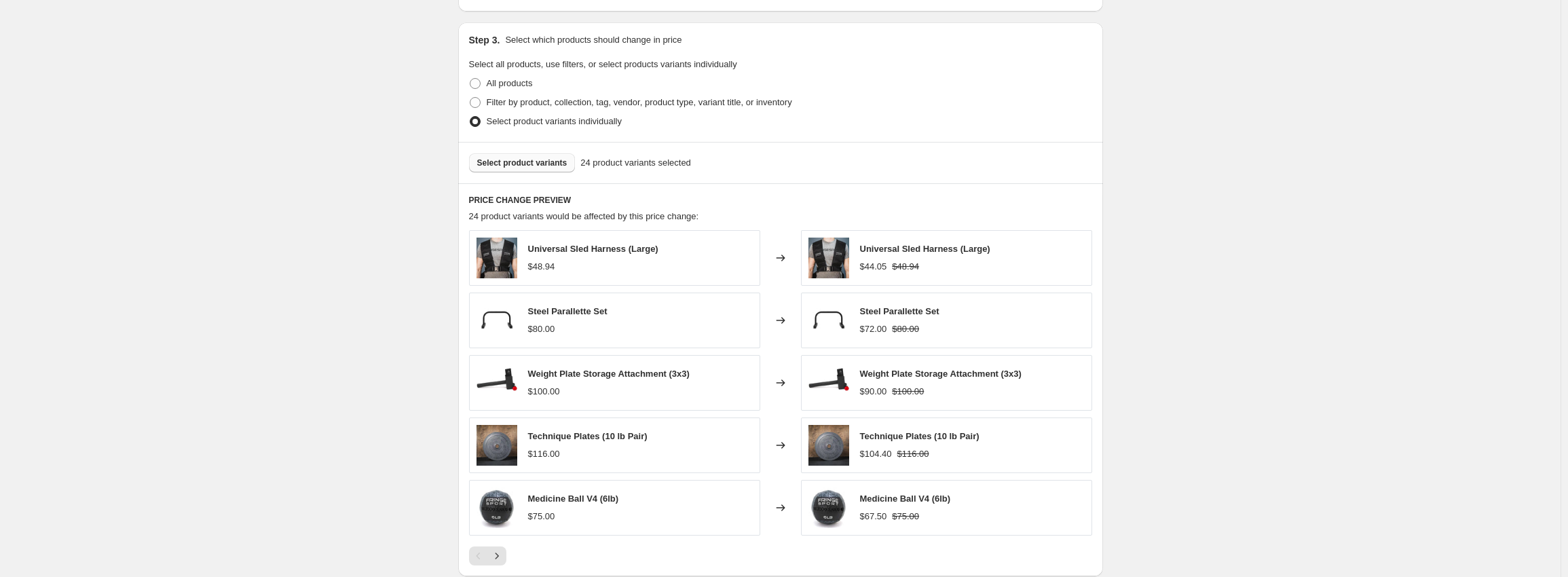
scroll to position [822, 0]
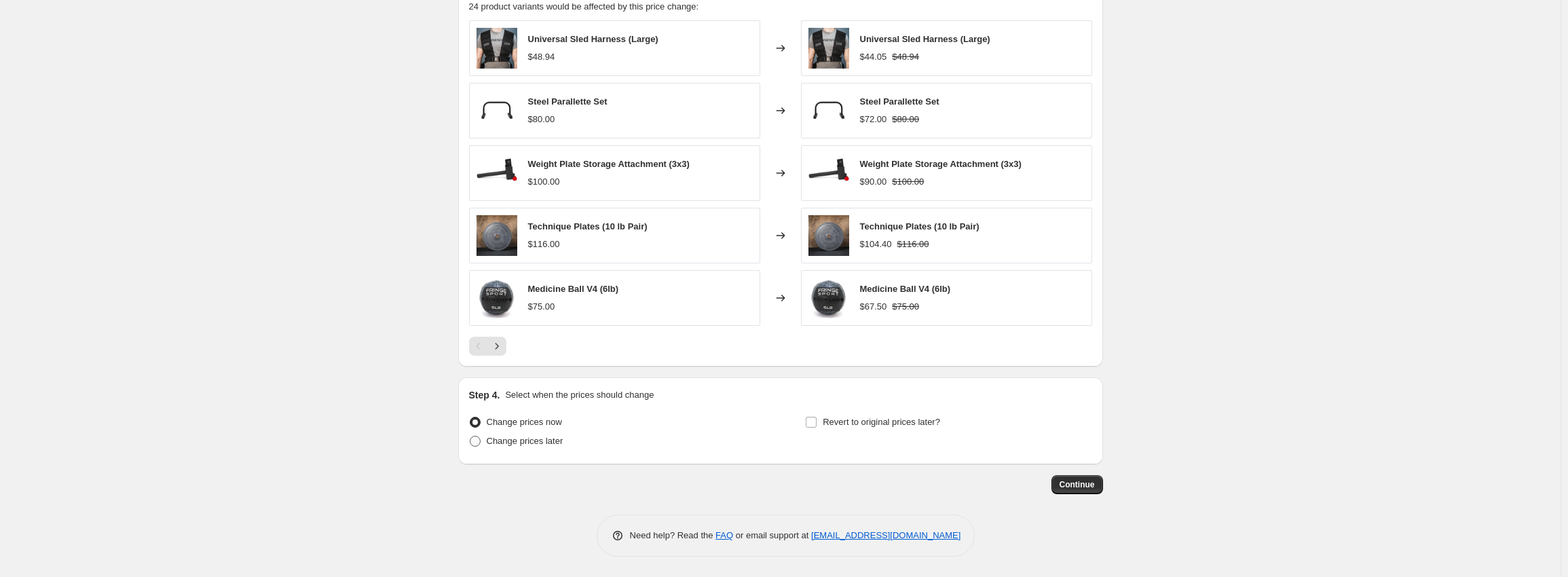
click at [540, 443] on span "Change prices later" at bounding box center [525, 441] width 77 height 10
click at [471, 437] on input "Change prices later" at bounding box center [470, 436] width 1 height 1
radio input "true"
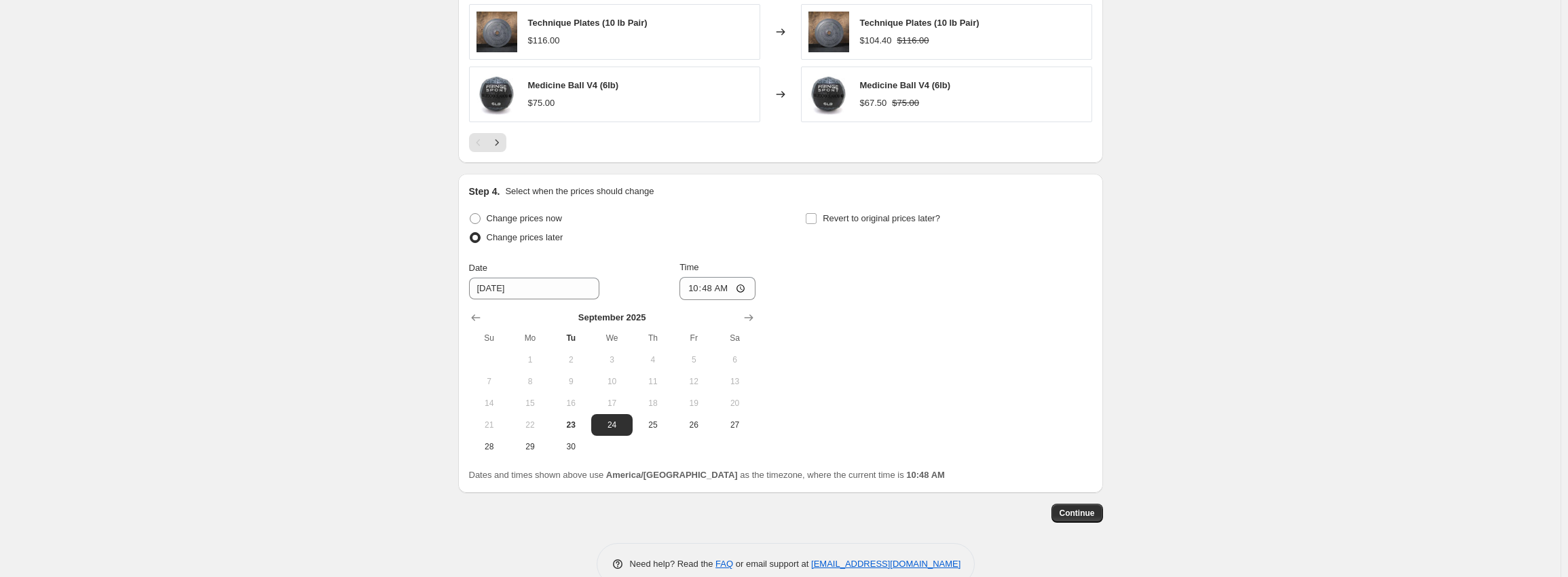
scroll to position [1026, 0]
click at [652, 428] on span "25" at bounding box center [653, 424] width 30 height 10
type input "[DATE]"
click at [704, 283] on input "10:48" at bounding box center [718, 288] width 76 height 23
click at [702, 286] on input "10:48" at bounding box center [718, 288] width 76 height 23
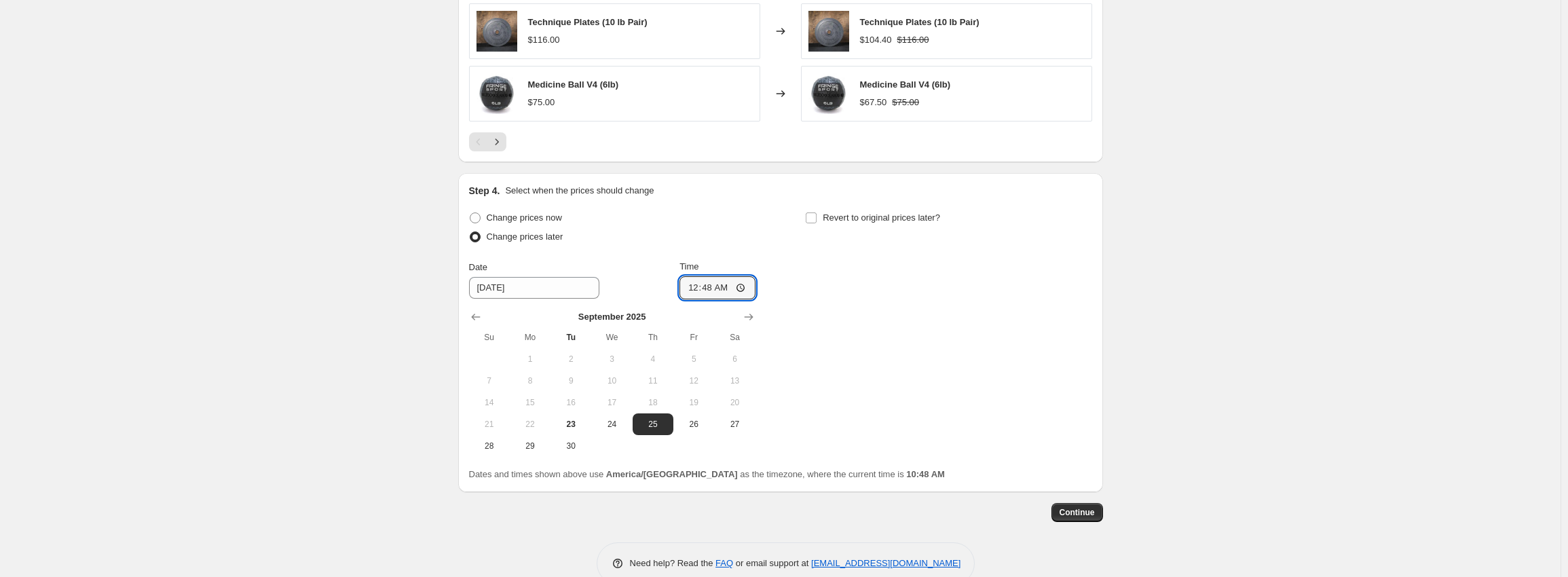
type input "00:00"
click at [822, 220] on label "Revert to original prices later?" at bounding box center [872, 218] width 135 height 19
click at [817, 220] on input "Revert to original prices later?" at bounding box center [810, 218] width 10 height 10
checkbox input "true"
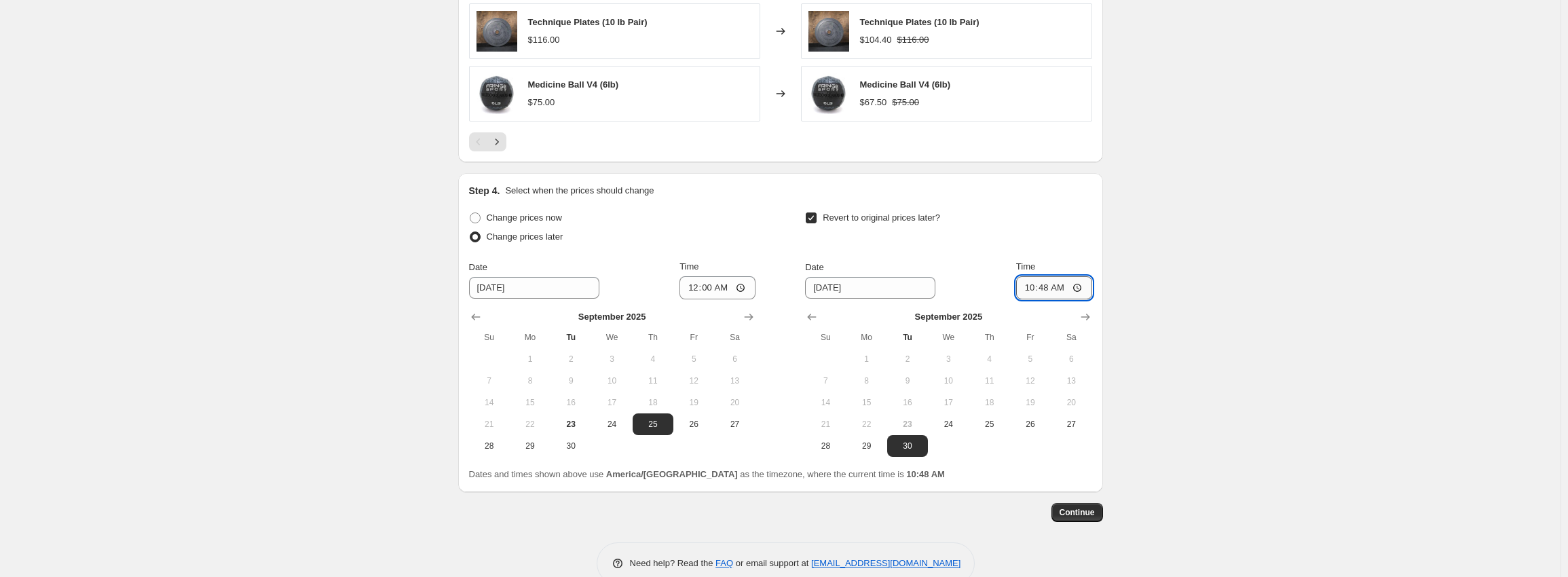
click at [1033, 290] on input "10:48" at bounding box center [1054, 288] width 76 height 23
type input "05:00"
click at [1095, 511] on span "Continue" at bounding box center [1077, 512] width 35 height 10
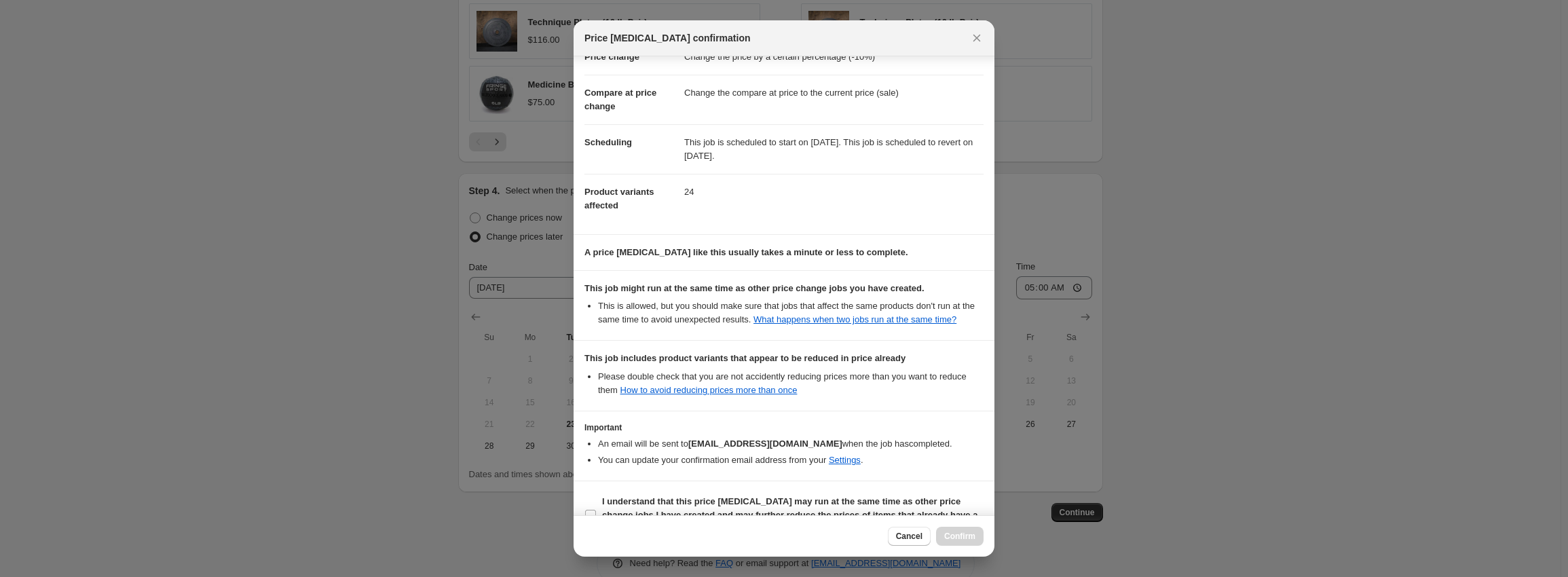
scroll to position [76, 0]
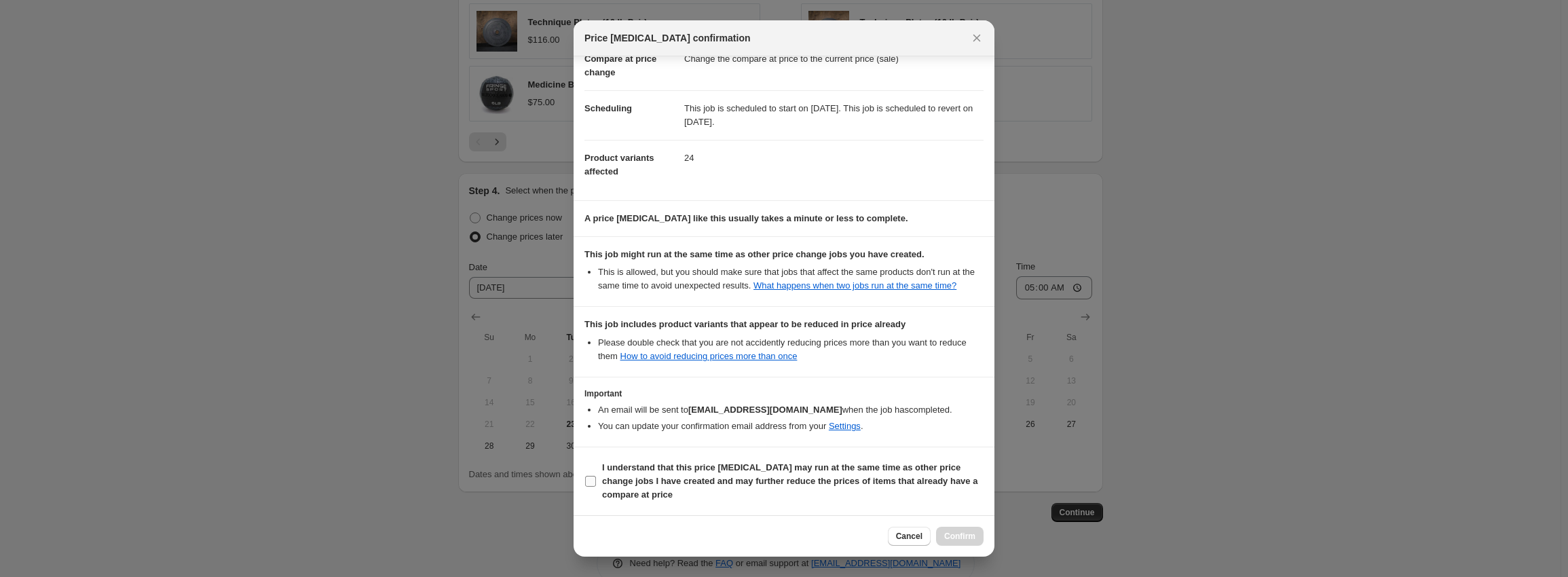
click at [726, 468] on b "I understand that this price [MEDICAL_DATA] may run at the same time as other p…" at bounding box center [790, 481] width 375 height 37
click at [596, 476] on input "I understand that this price [MEDICAL_DATA] may run at the same time as other p…" at bounding box center [590, 481] width 10 height 10
checkbox input "true"
click at [963, 531] on button "Confirm" at bounding box center [960, 536] width 47 height 19
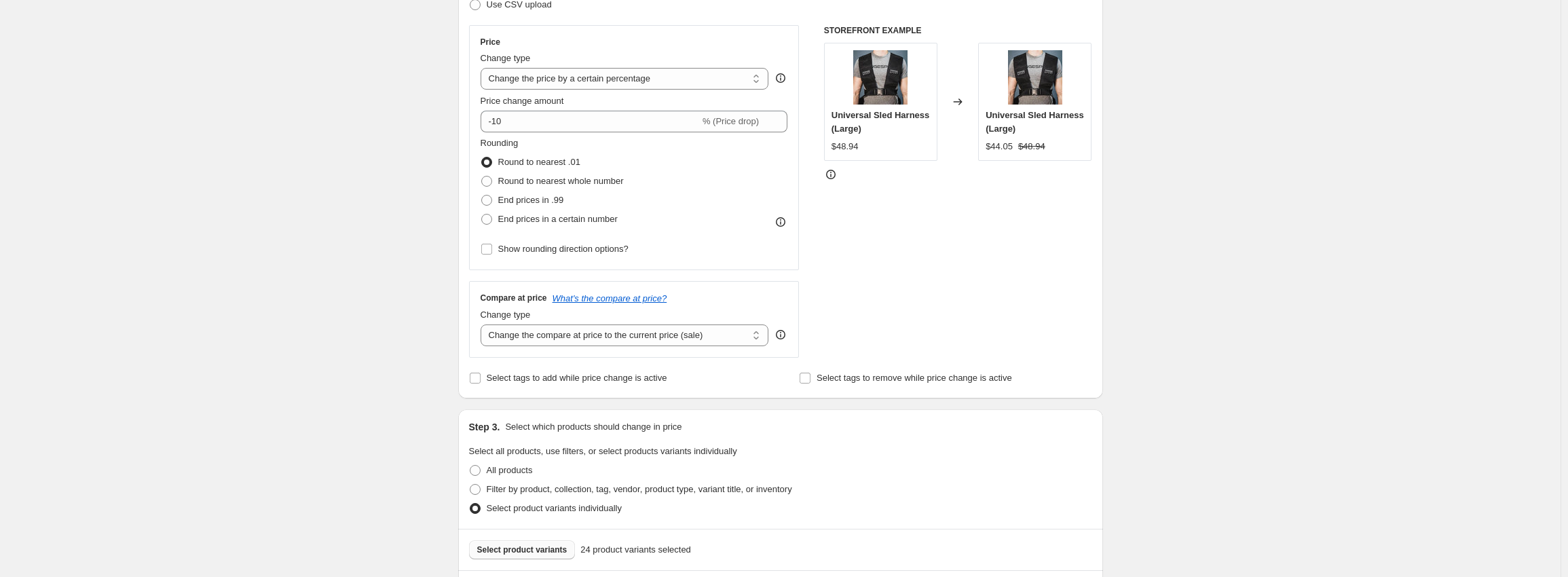
scroll to position [8, 0]
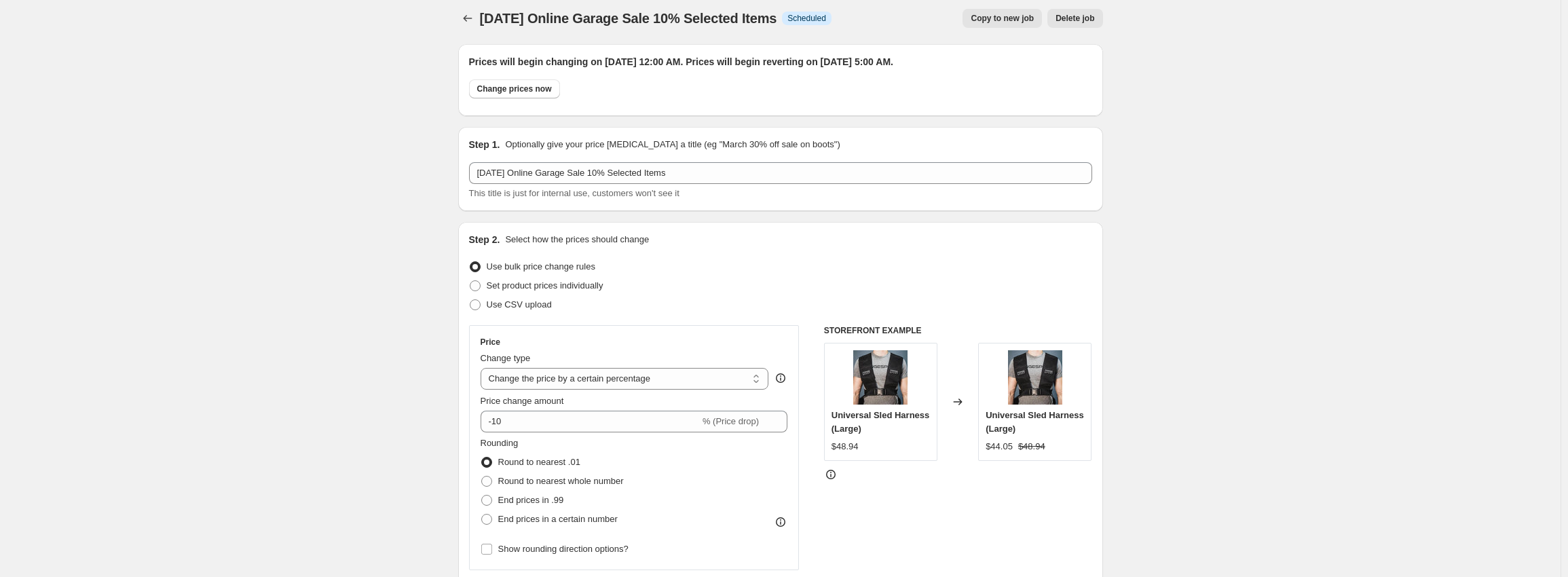
click at [462, 9] on div at bounding box center [469, 18] width 22 height 19
click at [471, 18] on icon "Price change jobs" at bounding box center [467, 18] width 13 height 13
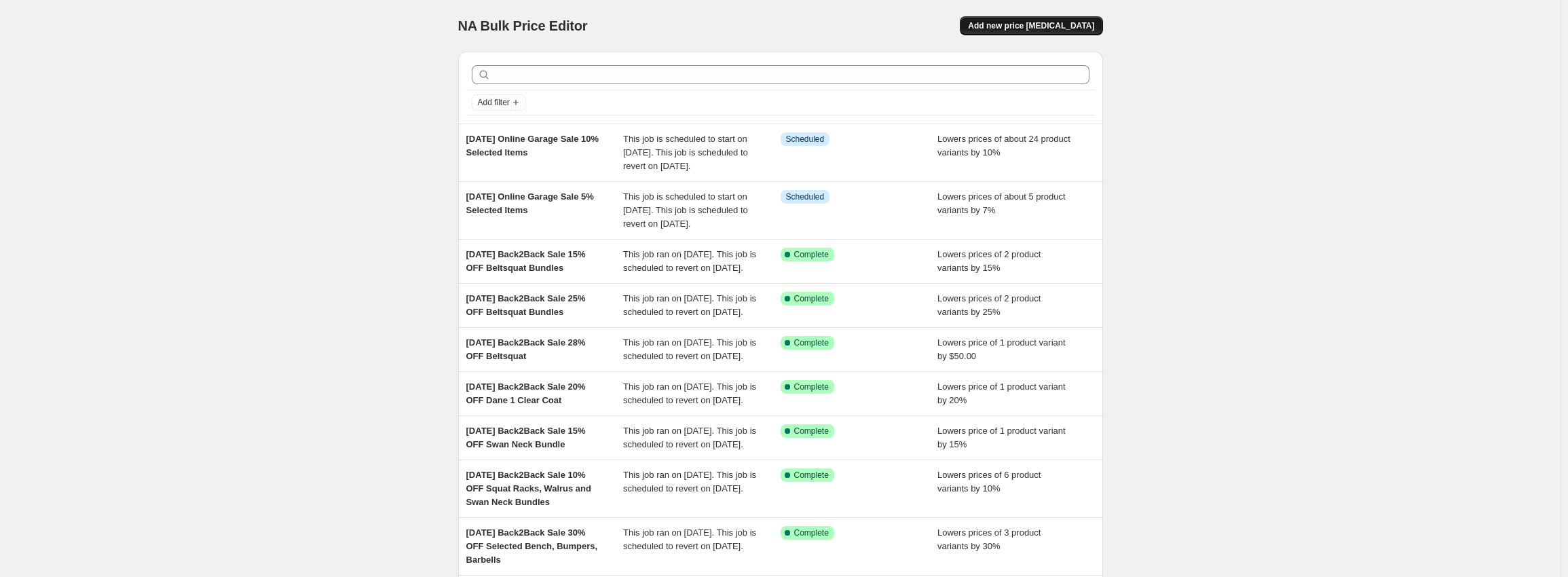
click at [1071, 23] on span "Add new price [MEDICAL_DATA]" at bounding box center [1032, 26] width 127 height 10
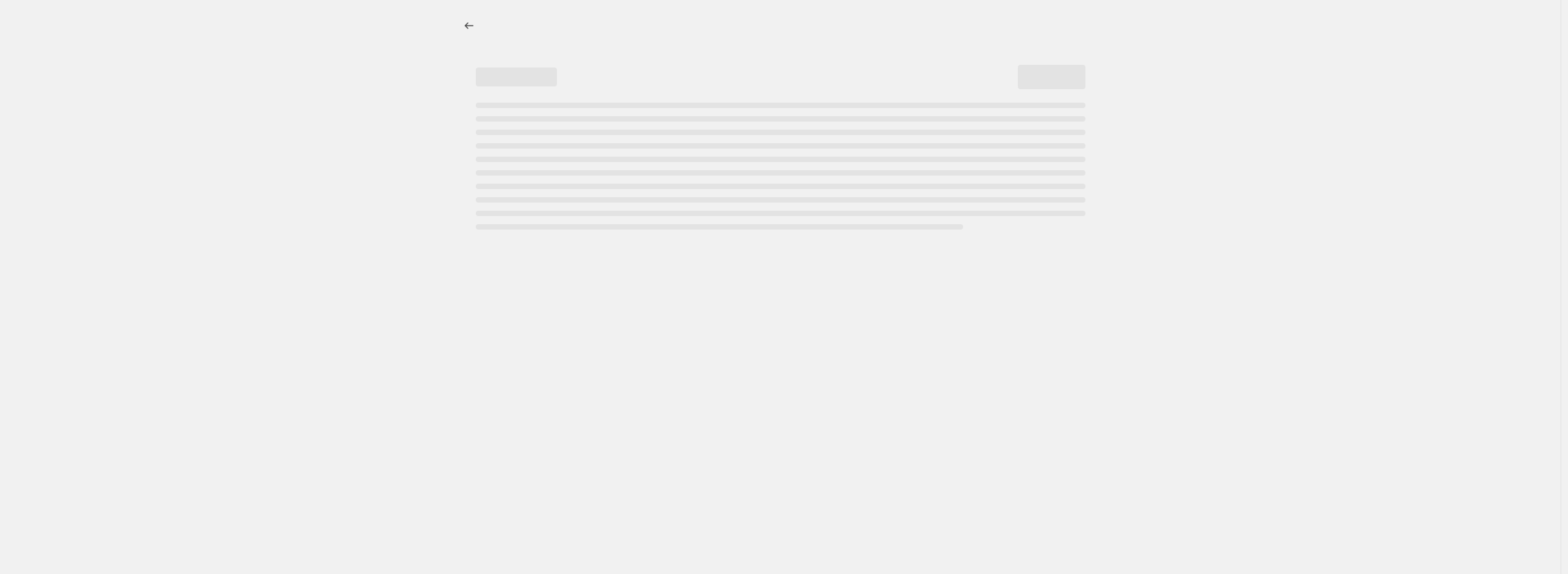
select select "percentage"
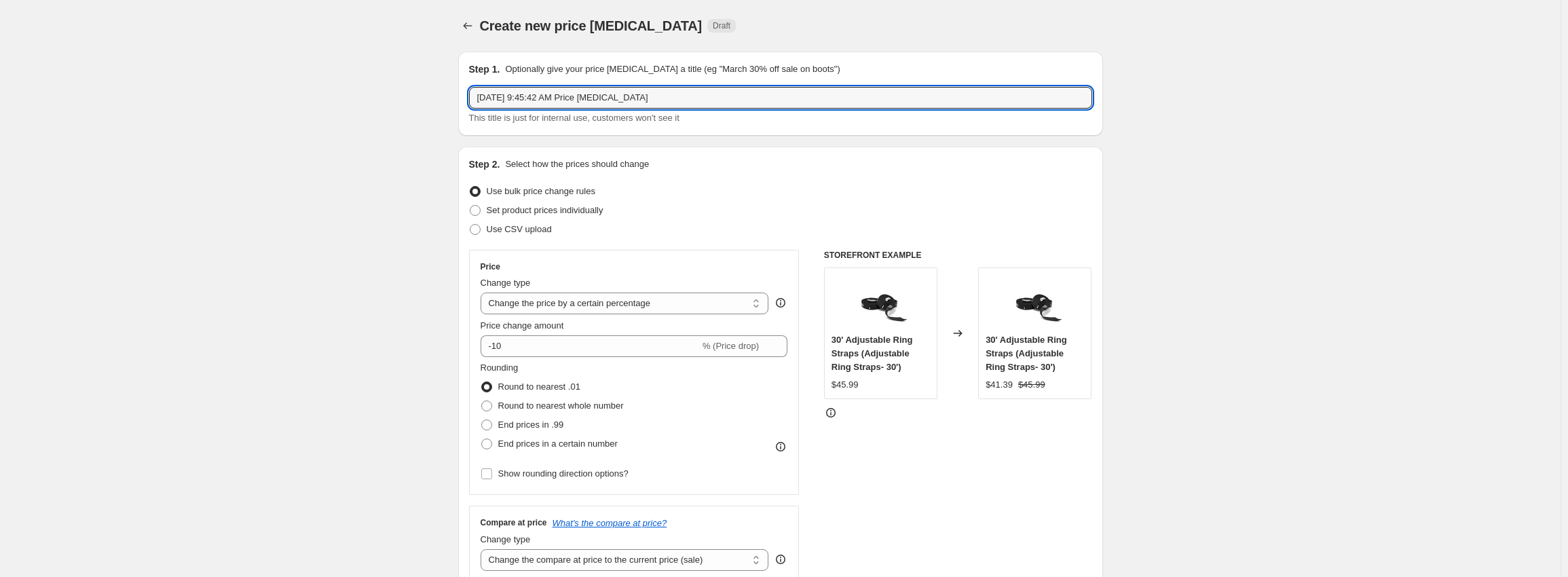
drag, startPoint x: 656, startPoint y: 93, endPoint x: 253, endPoint y: 79, distance: 403.2
paste input "Online Garage Sale 5% Selected Items"
click at [607, 97] on input "[DATE] Online Garage Sale 5% Selected Items" at bounding box center [780, 97] width 623 height 22
click at [610, 97] on input "[DATE] Online Garage Sale 5% Selected Items" at bounding box center [780, 97] width 623 height 22
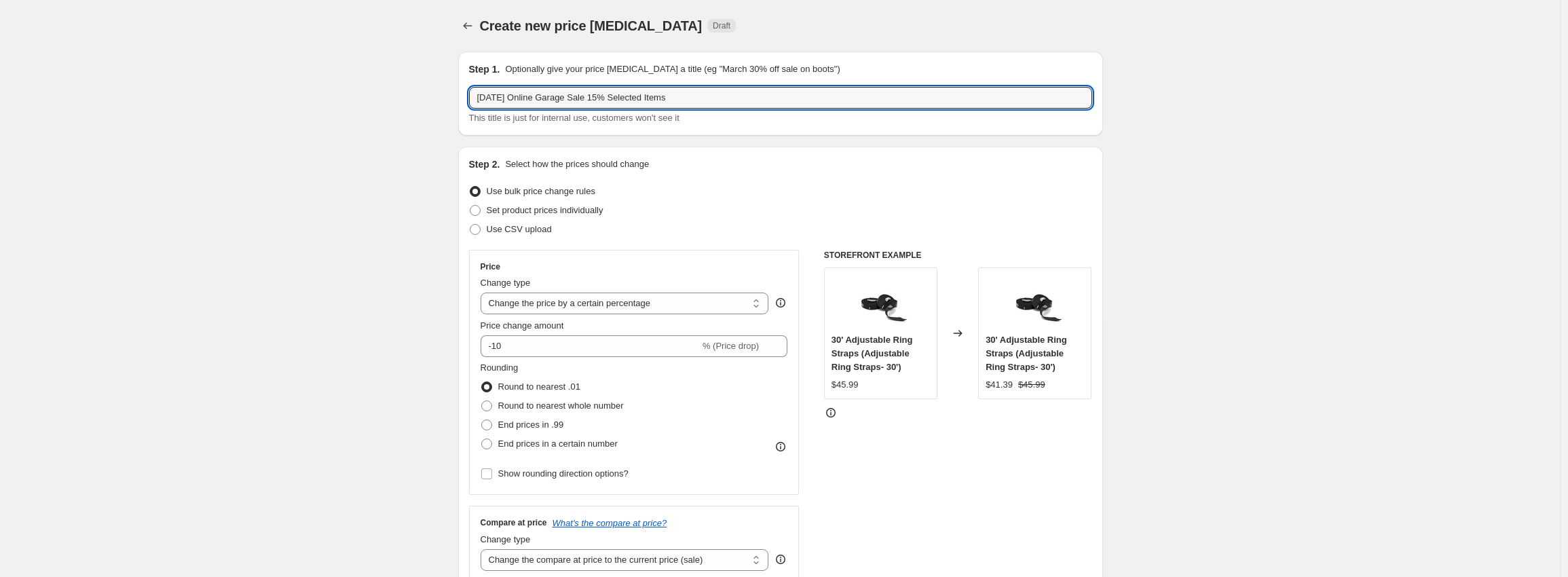
type input "[DATE] Online Garage Sale 15% Selected Items"
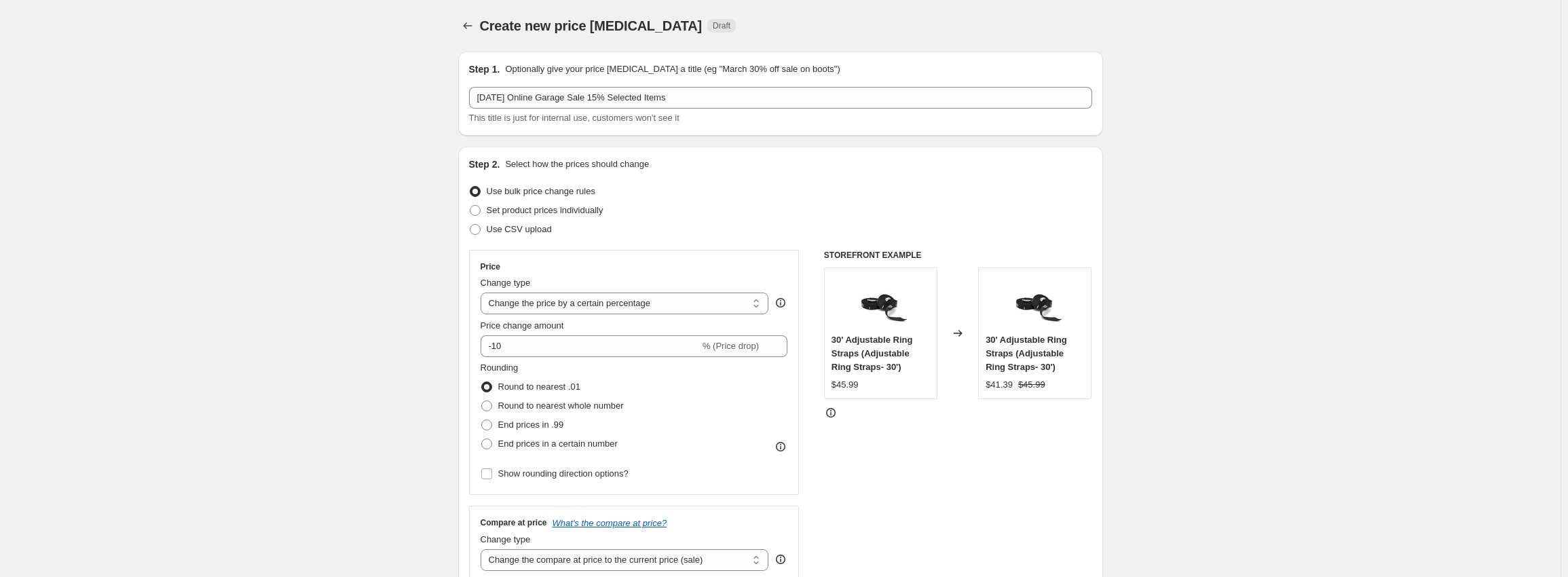
click at [538, 346] on input "-10" at bounding box center [590, 346] width 219 height 22
type input "-15"
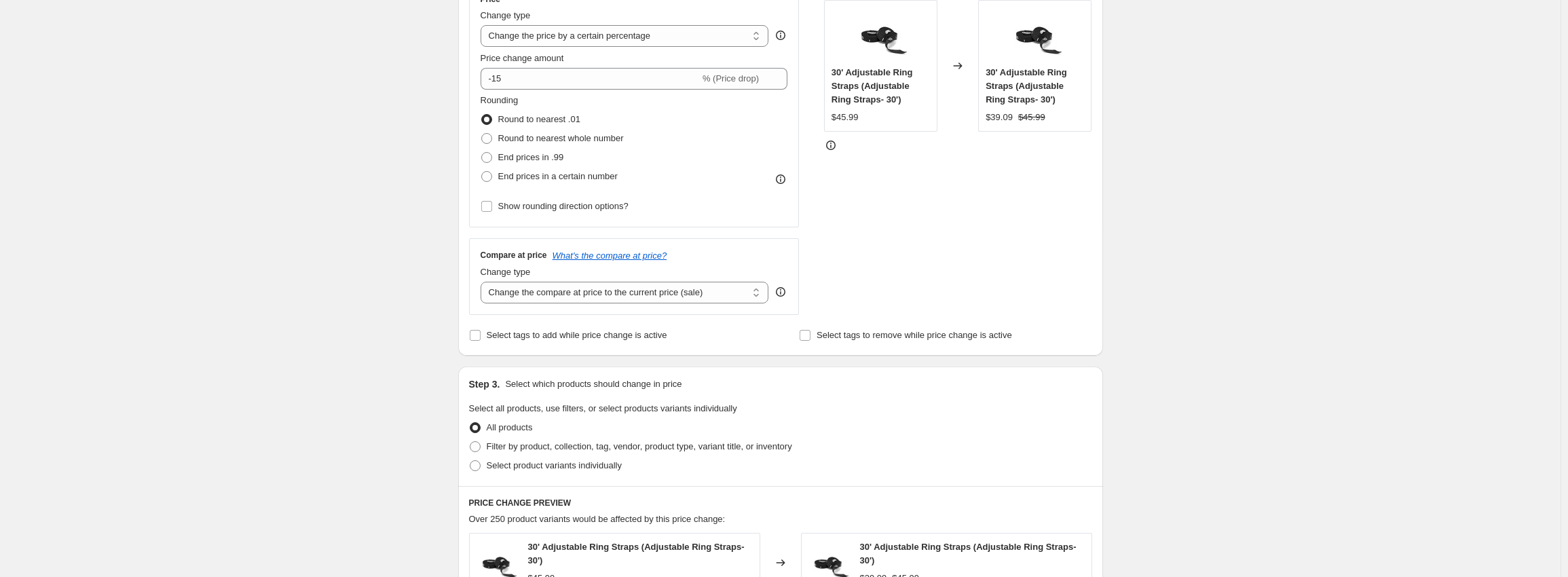
scroll to position [271, 0]
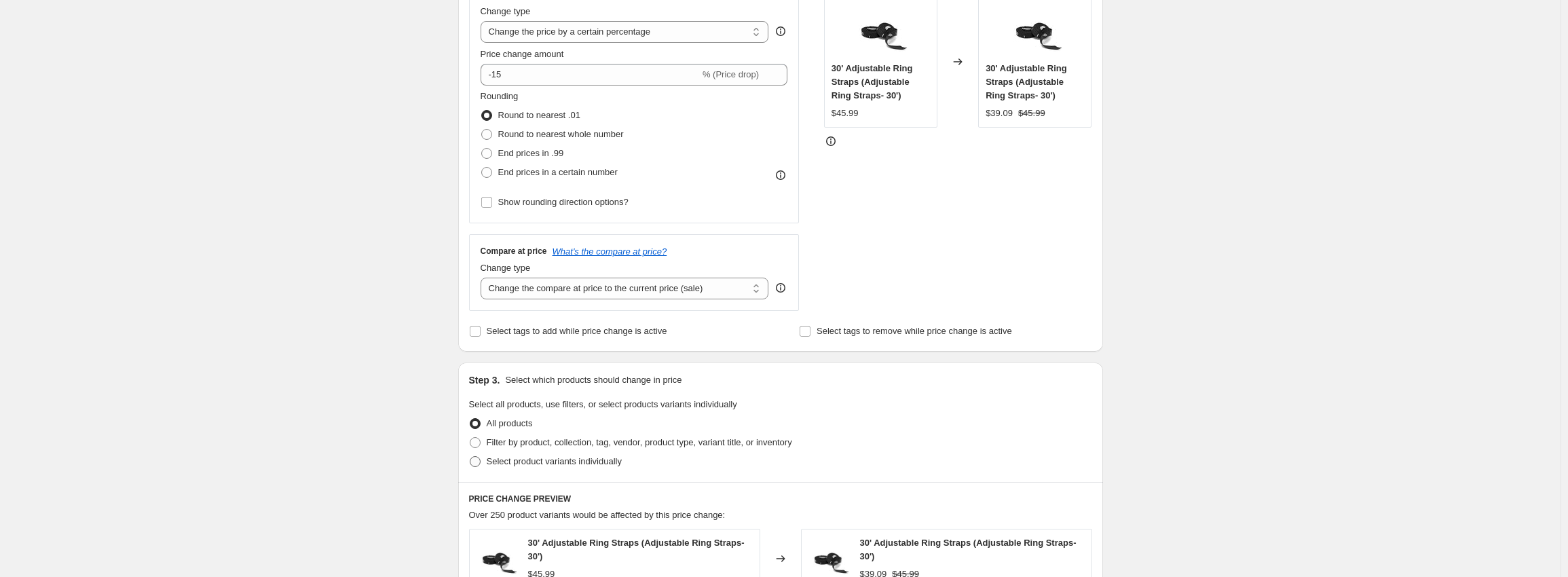
click at [515, 455] on span "Select product variants individually" at bounding box center [554, 462] width 135 height 13
click at [471, 456] on input "Select product variants individually" at bounding box center [470, 456] width 1 height 1
radio input "true"
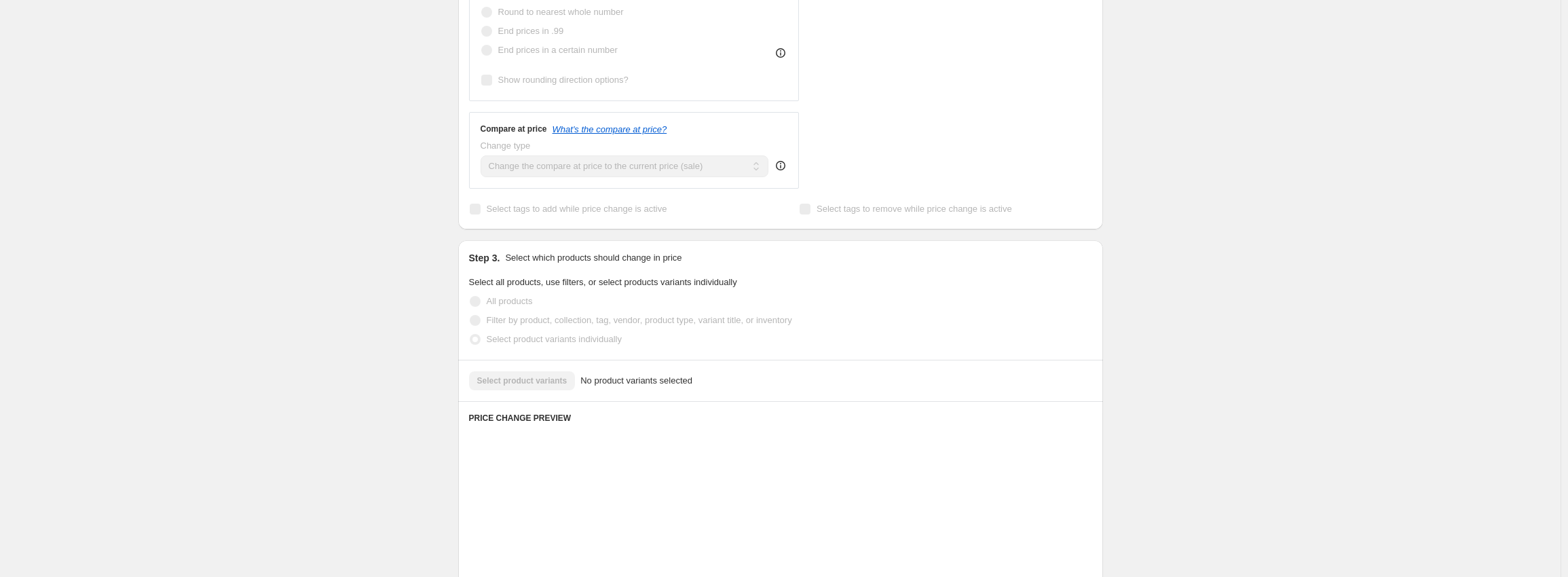
scroll to position [408, 0]
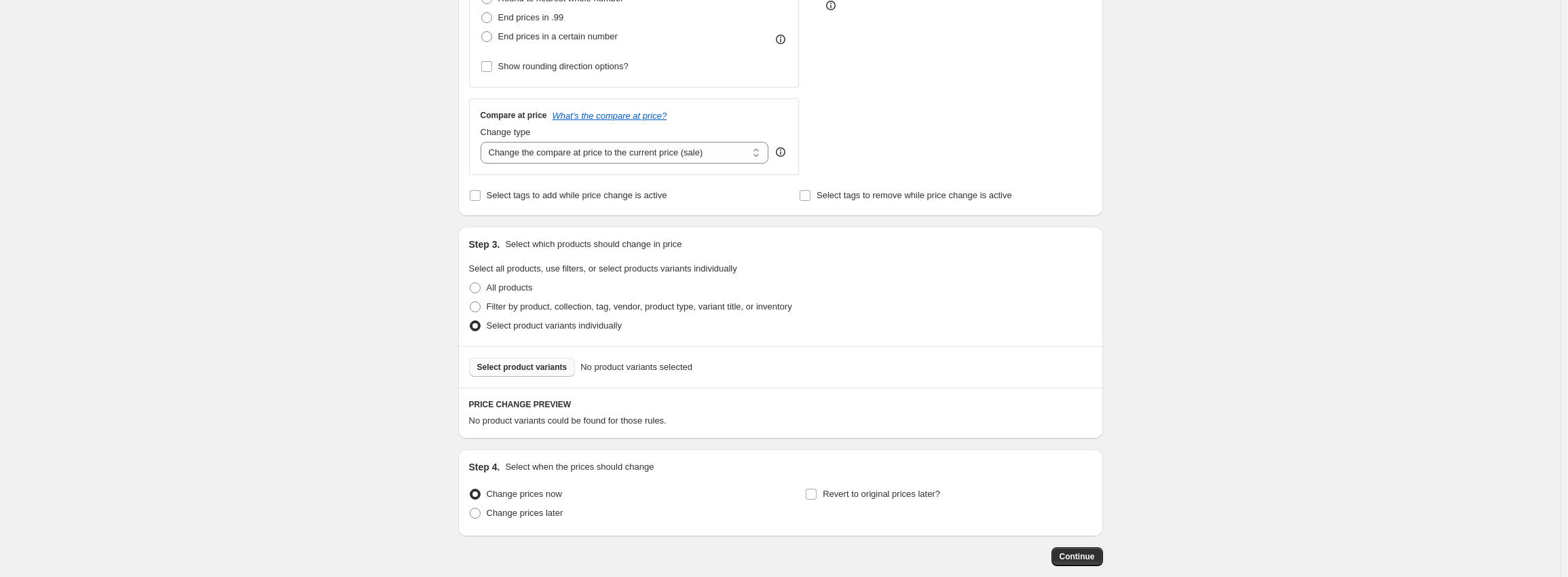
click at [526, 362] on button "Select product variants" at bounding box center [522, 367] width 107 height 19
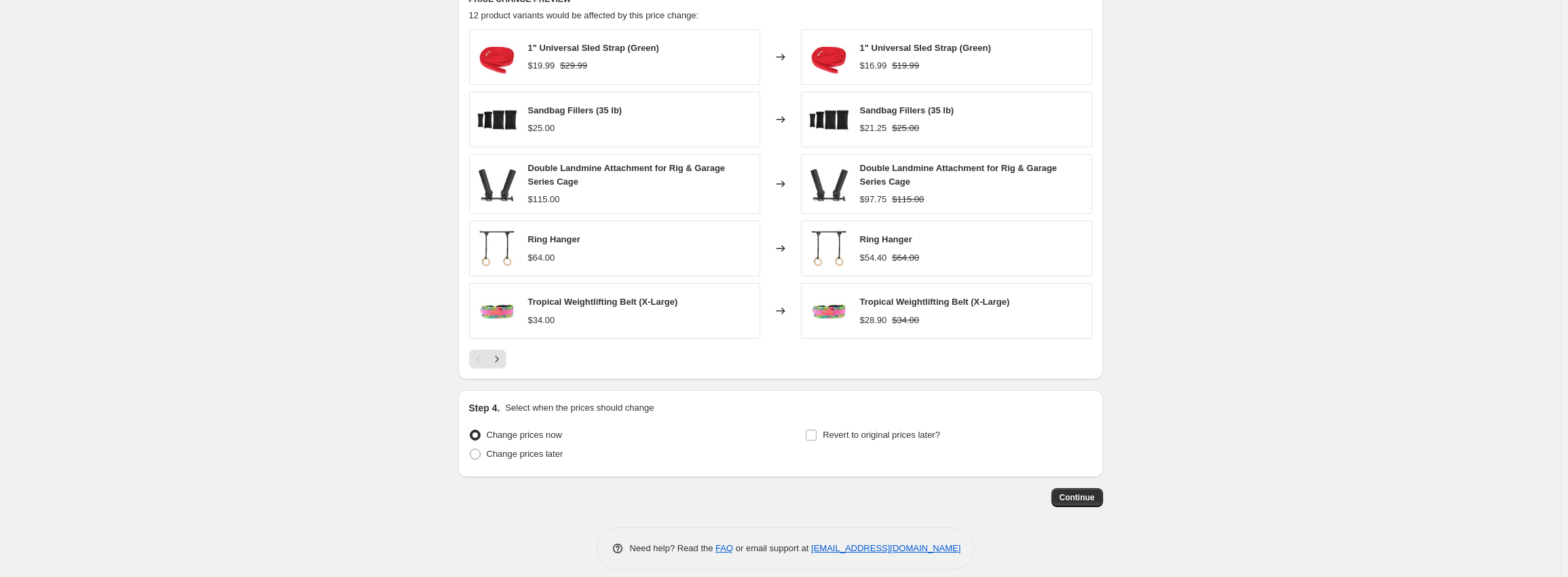
scroll to position [815, 0]
click at [529, 449] on span "Change prices later" at bounding box center [525, 451] width 77 height 10
click at [471, 447] on input "Change prices later" at bounding box center [470, 446] width 1 height 1
radio input "true"
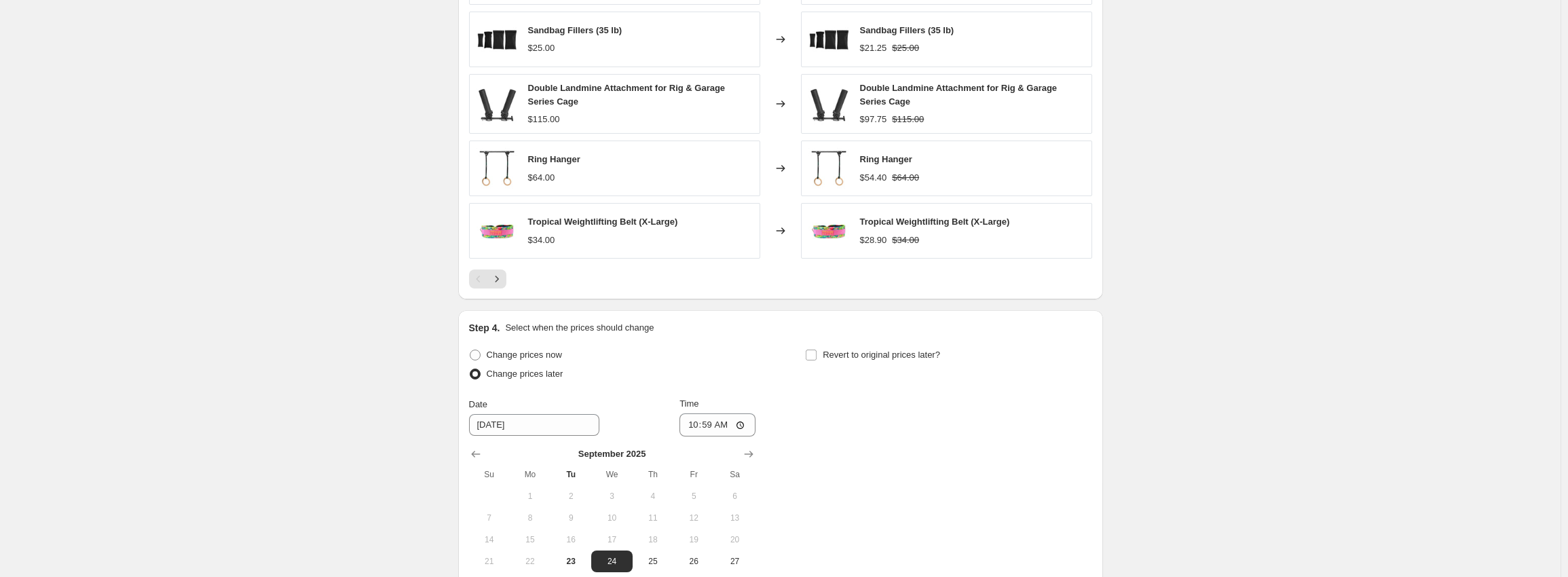
scroll to position [1019, 0]
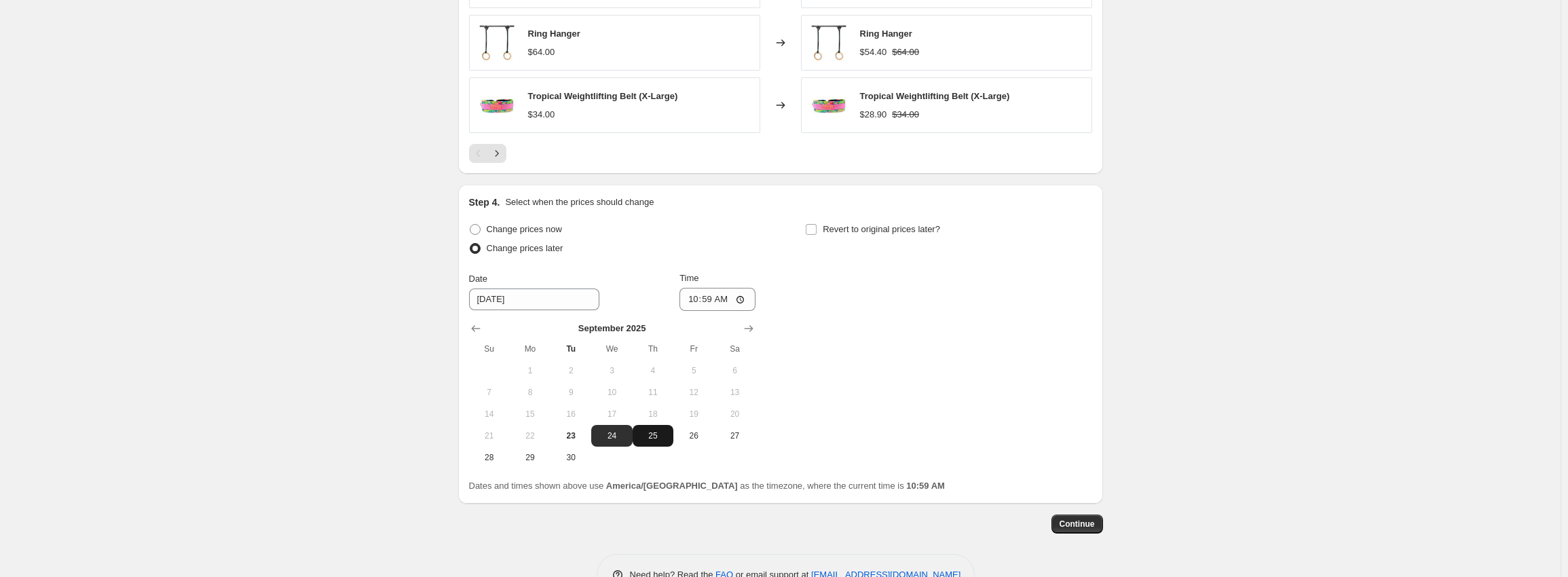
click at [660, 437] on span "25" at bounding box center [653, 435] width 30 height 10
type input "[DATE]"
click at [698, 296] on input "10:59" at bounding box center [718, 299] width 76 height 23
click at [690, 302] on input "05:00" at bounding box center [718, 299] width 76 height 23
click at [696, 300] on input "05:00" at bounding box center [718, 299] width 76 height 23
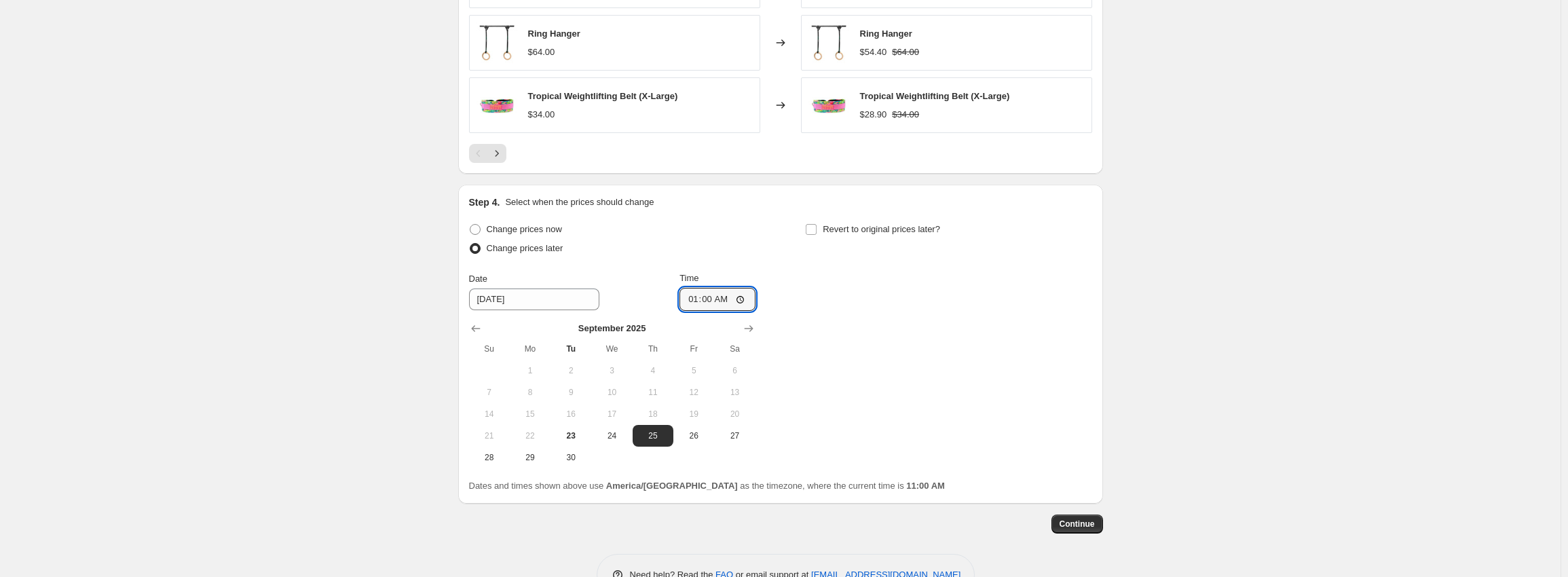
type input "00:00"
click at [892, 288] on div "Change prices now Change prices later Date [DATE] Time 00:00 [DATE] Su Mo Tu We…" at bounding box center [780, 344] width 623 height 249
click at [843, 234] on span "Revert to original prices later?" at bounding box center [881, 229] width 117 height 10
click at [817, 234] on input "Revert to original prices later?" at bounding box center [810, 229] width 10 height 10
checkbox input "true"
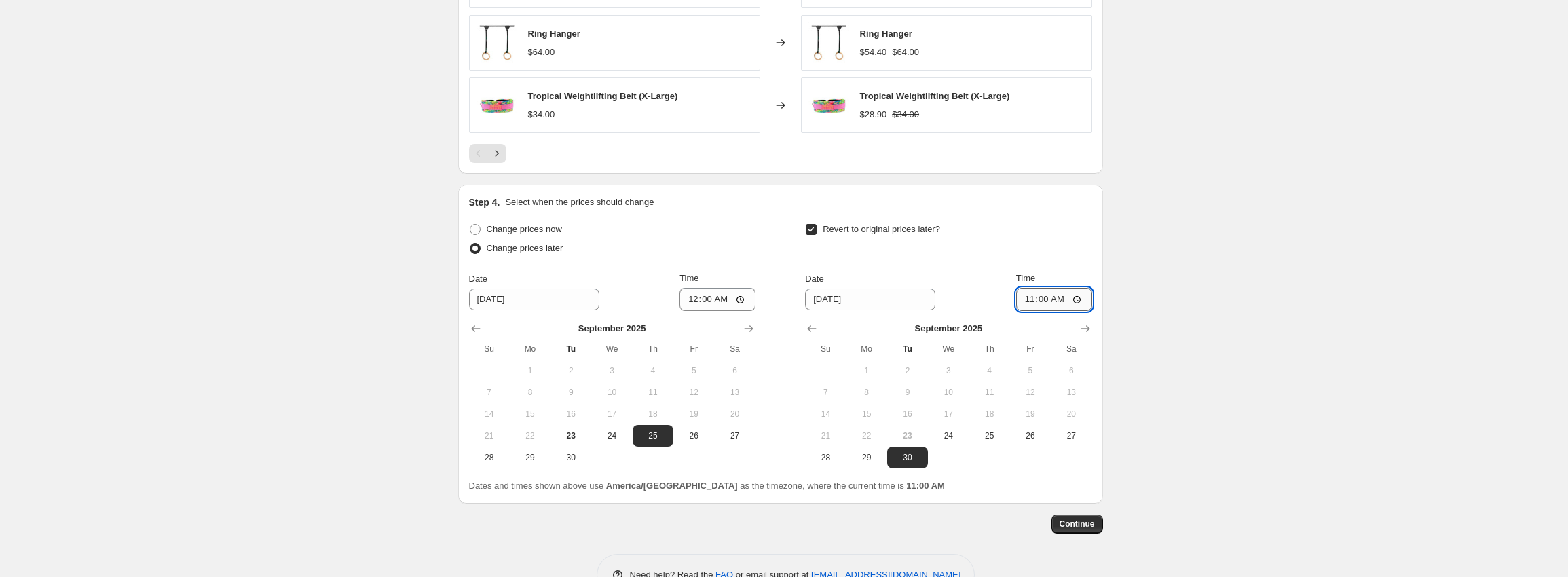
click at [1030, 304] on input "11:00" at bounding box center [1054, 299] width 76 height 23
type input "05:00"
click at [1087, 521] on span "Continue" at bounding box center [1077, 524] width 35 height 10
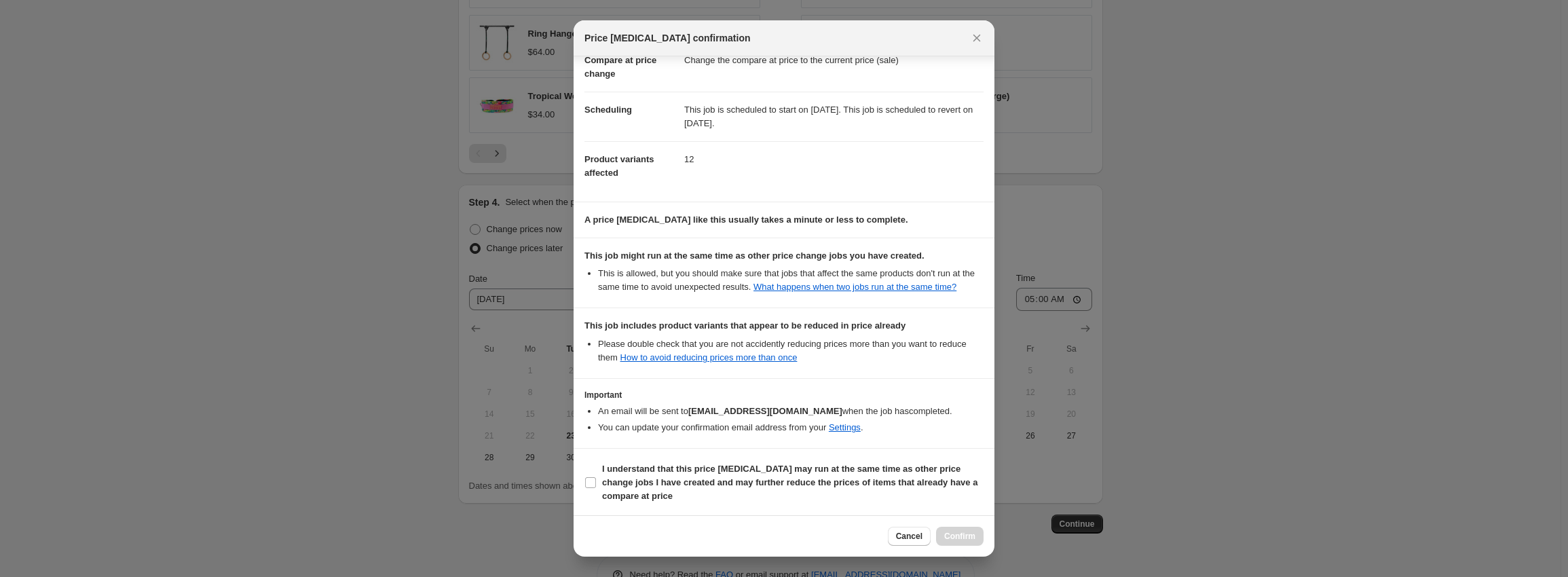
scroll to position [76, 0]
click at [688, 485] on b "I understand that this price [MEDICAL_DATA] may run at the same time as other p…" at bounding box center [790, 481] width 375 height 37
click at [596, 485] on input "I understand that this price [MEDICAL_DATA] may run at the same time as other p…" at bounding box center [590, 481] width 10 height 10
checkbox input "true"
click at [964, 529] on button "Confirm" at bounding box center [960, 536] width 47 height 19
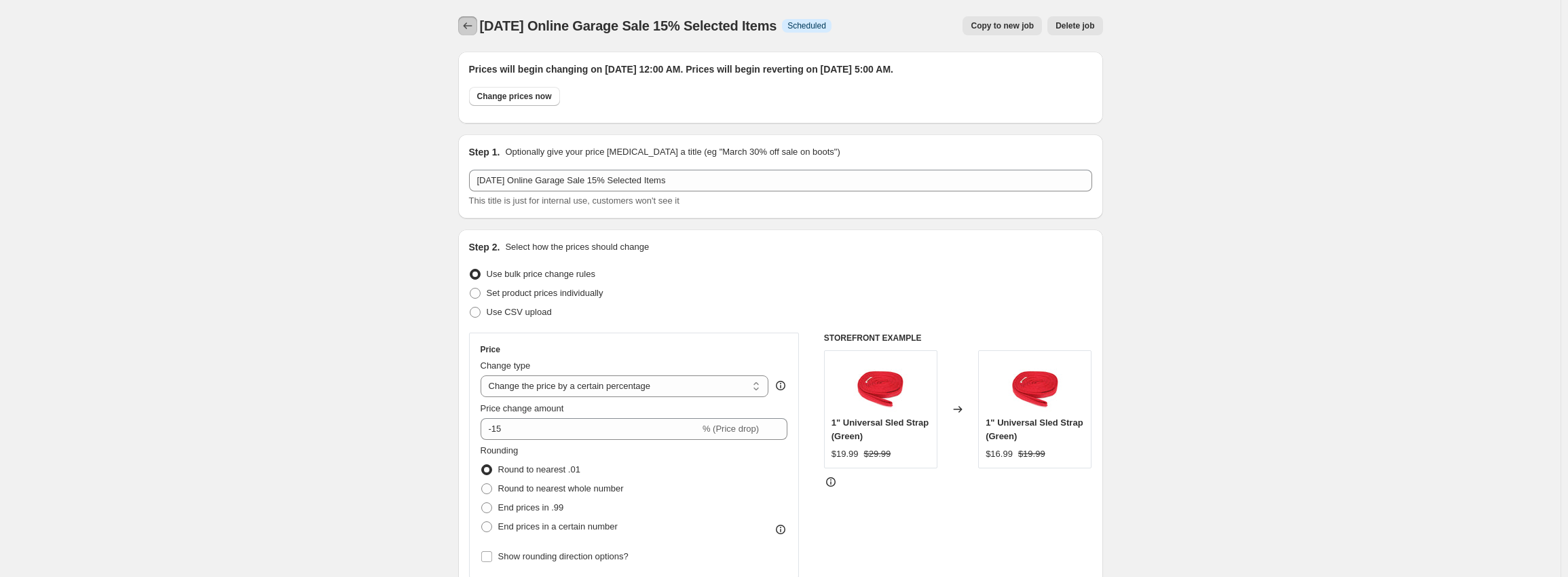
click at [468, 27] on icon "Price change jobs" at bounding box center [467, 26] width 9 height 7
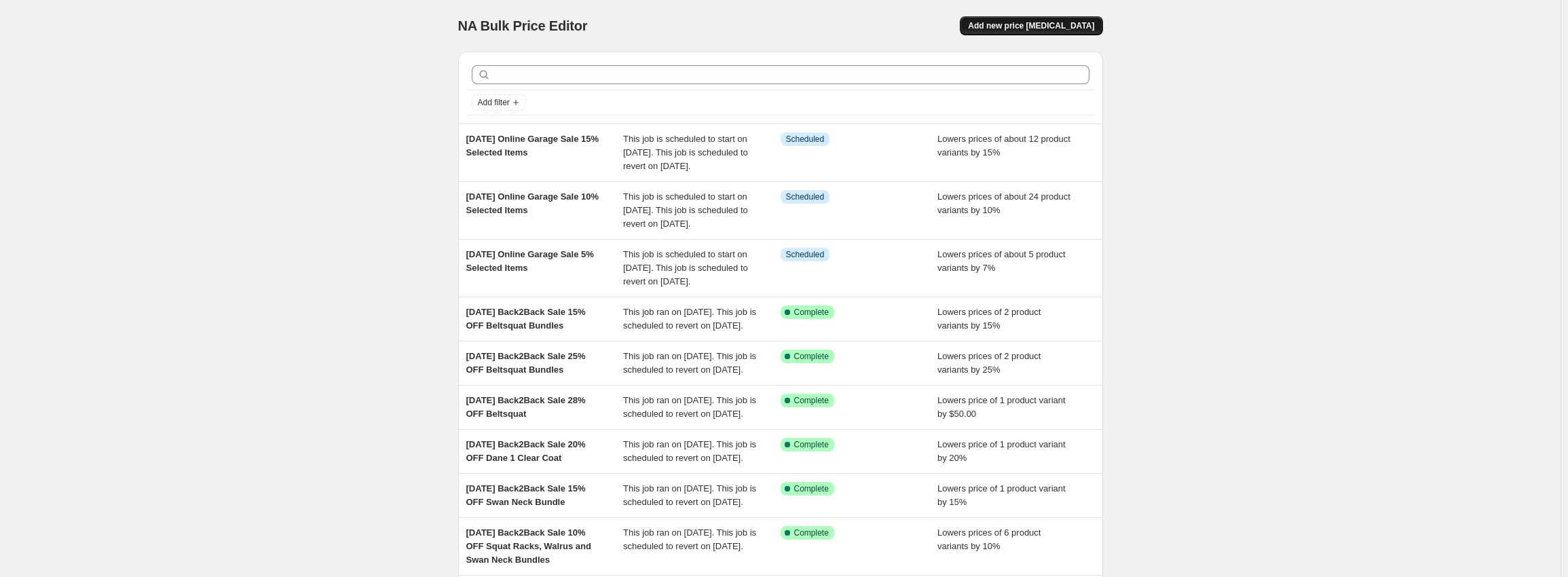
click at [1035, 26] on span "Add new price [MEDICAL_DATA]" at bounding box center [1032, 26] width 127 height 10
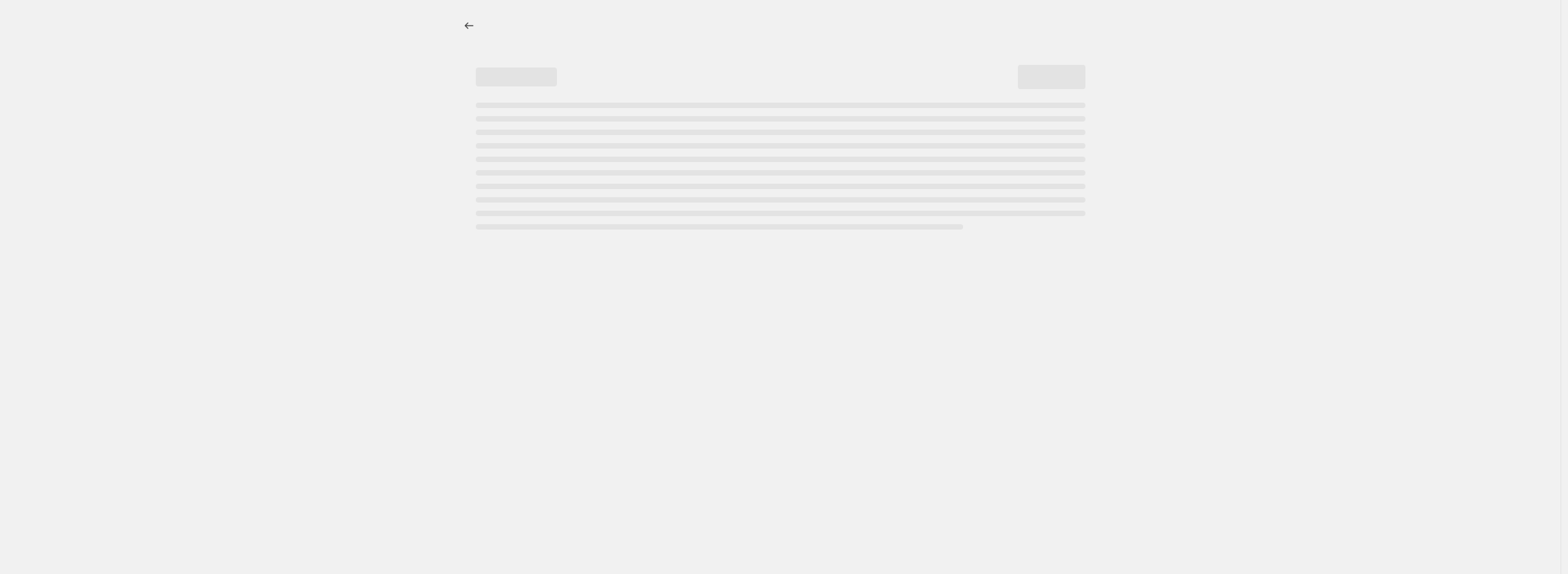
select select "percentage"
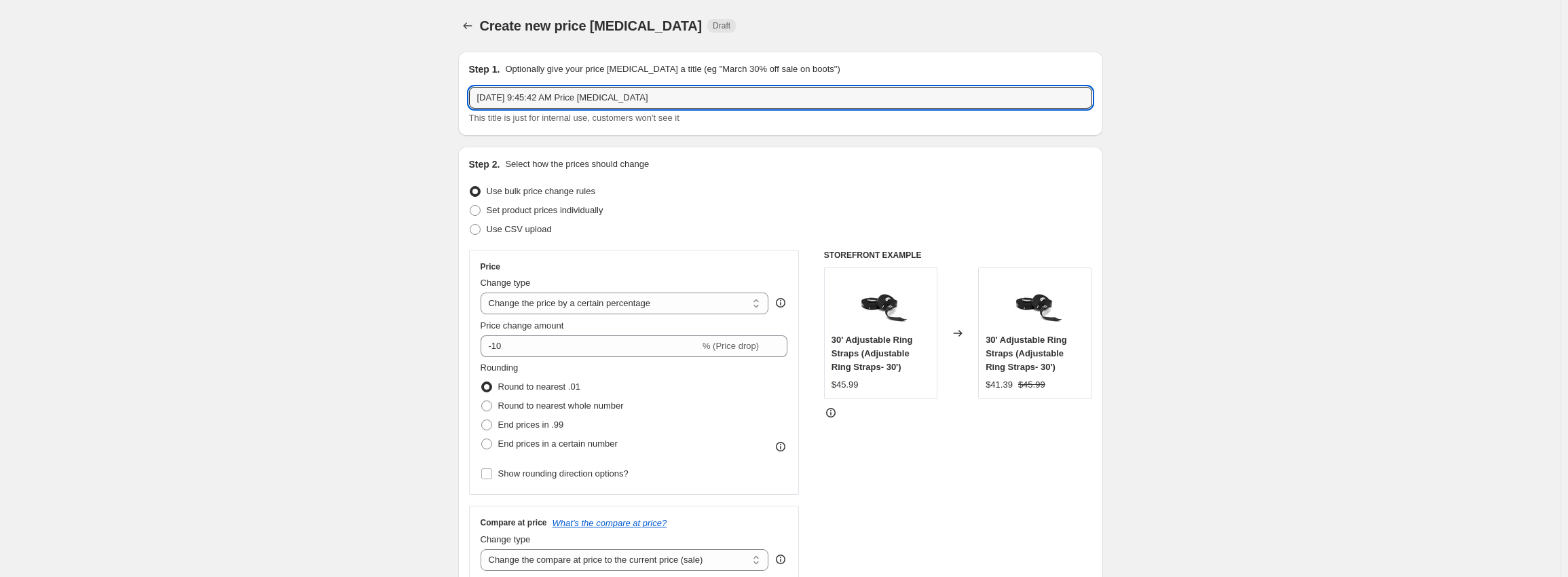
drag, startPoint x: 656, startPoint y: 95, endPoint x: 230, endPoint y: 75, distance: 426.5
paste input "Online Garage Sale 5% Selected Items"
click at [610, 97] on input "[DATE] Online Garage Sale 5% Selected Items" at bounding box center [780, 97] width 623 height 22
type input "[DATE] Online Garage Sale 20% Selected Items"
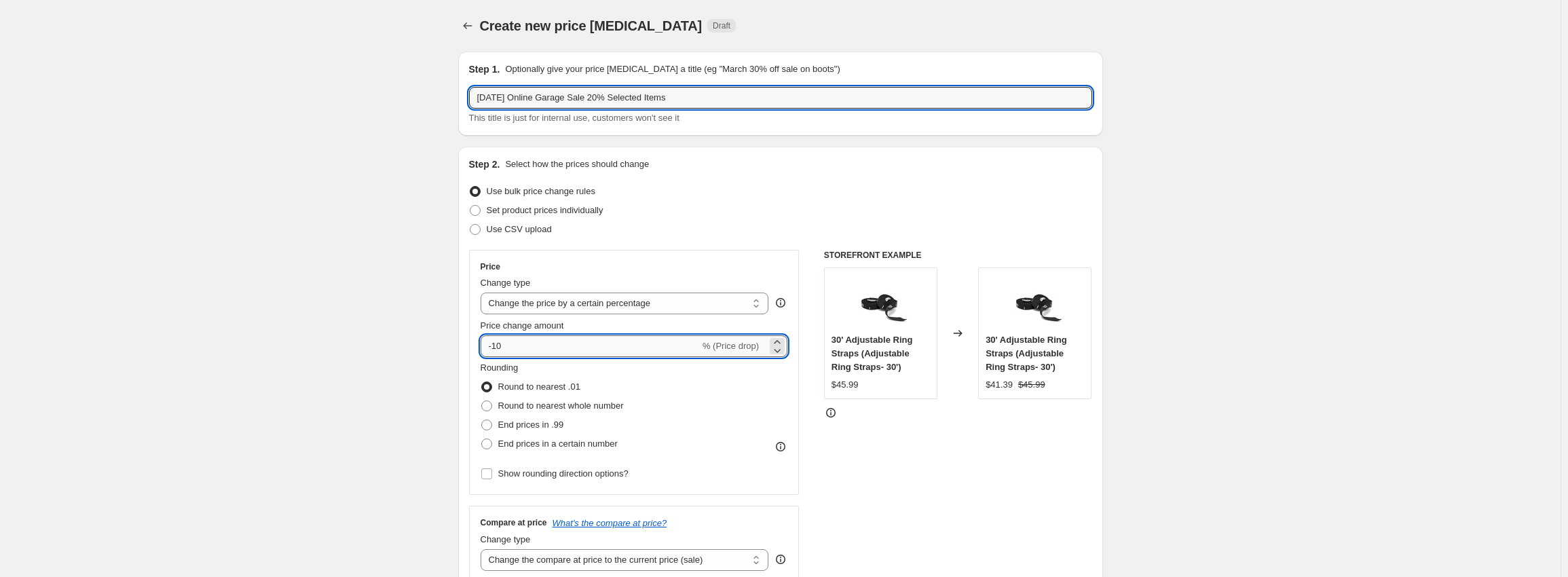
click at [499, 343] on input "-10" at bounding box center [590, 346] width 219 height 22
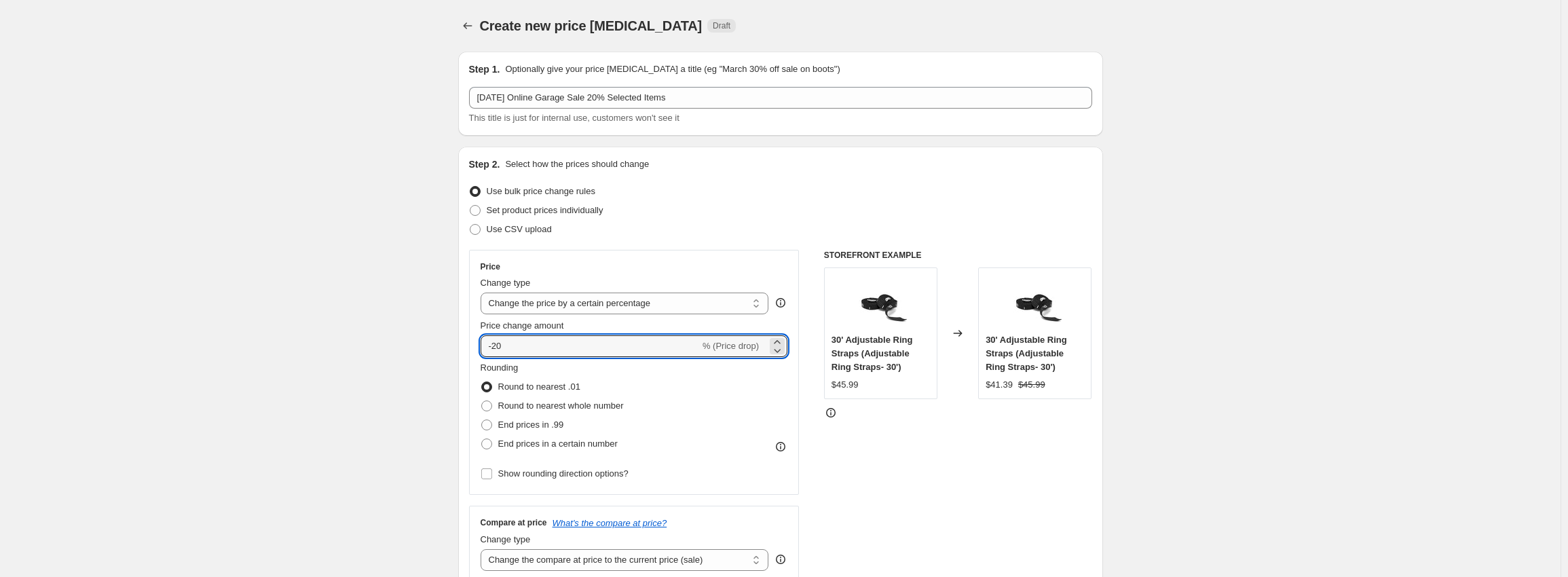
type input "-20"
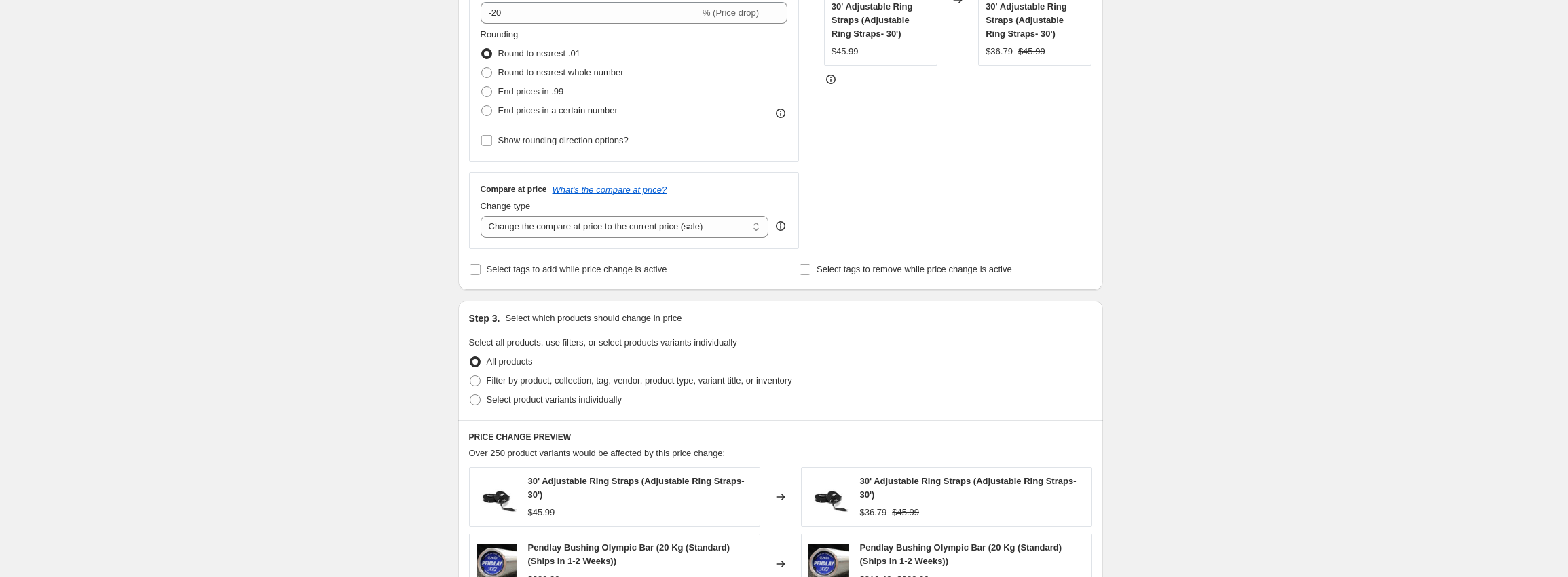
scroll to position [340, 0]
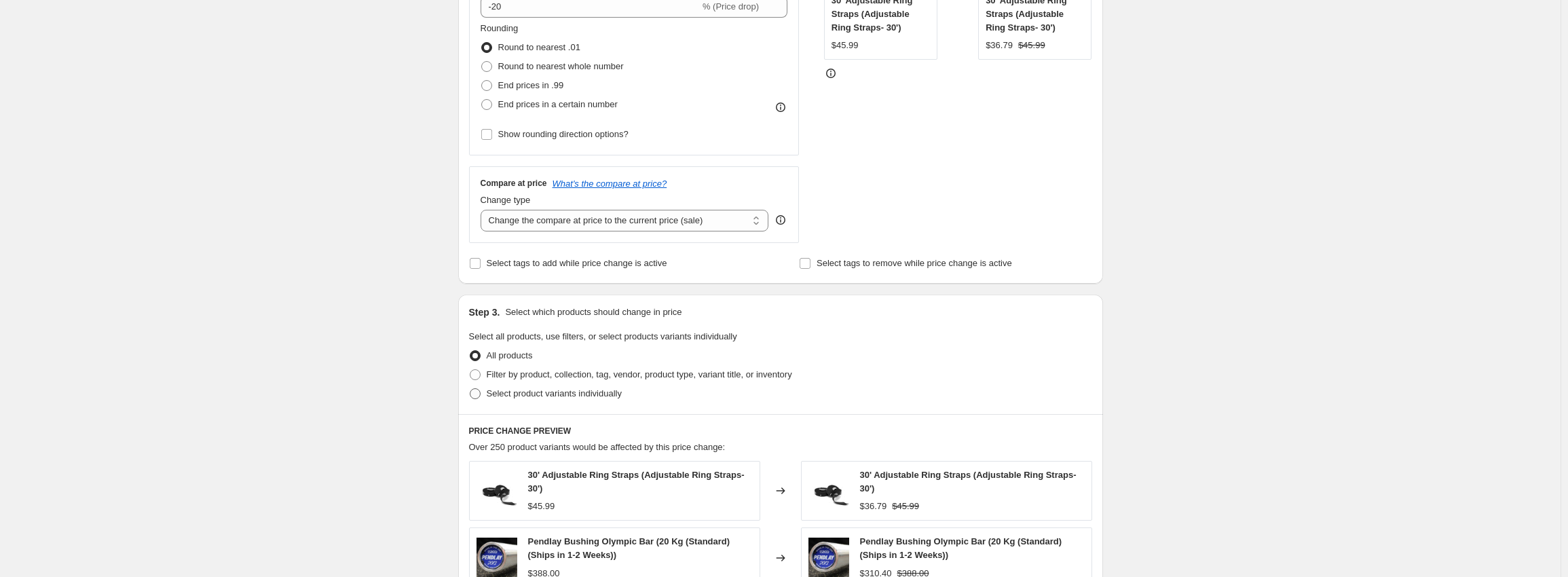
click at [540, 396] on span "Select product variants individually" at bounding box center [554, 393] width 135 height 10
click at [471, 389] on input "Select product variants individually" at bounding box center [470, 389] width 1 height 1
radio input "true"
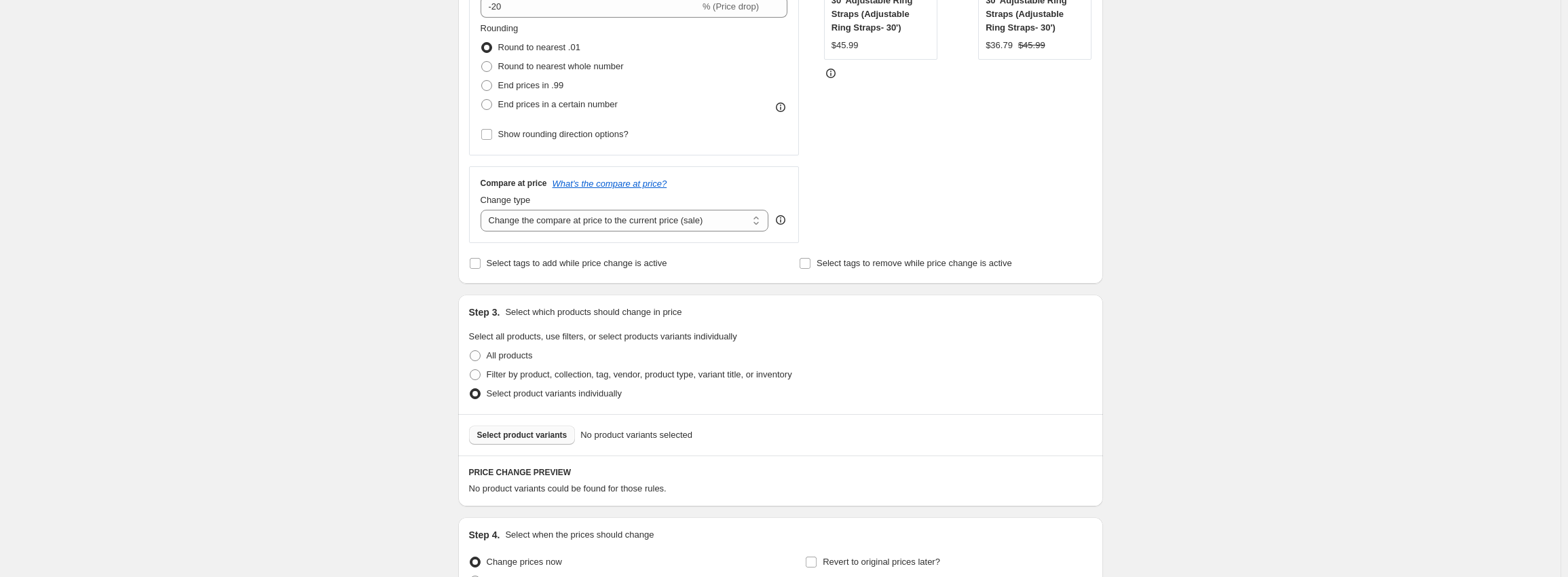
click at [548, 432] on span "Select product variants" at bounding box center [522, 434] width 90 height 10
